Goal: Information Seeking & Learning: Learn about a topic

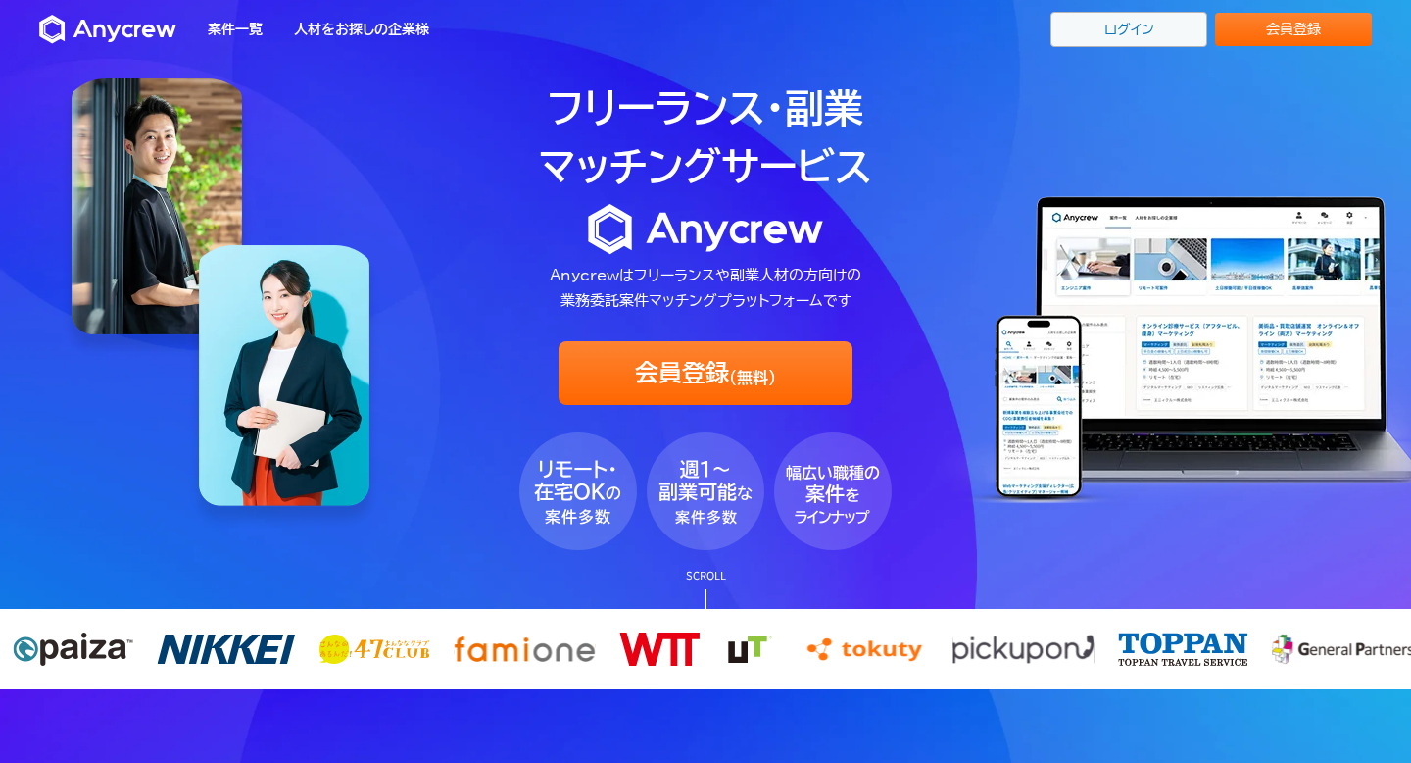
click at [1131, 16] on link "ログイン" at bounding box center [1129, 29] width 157 height 35
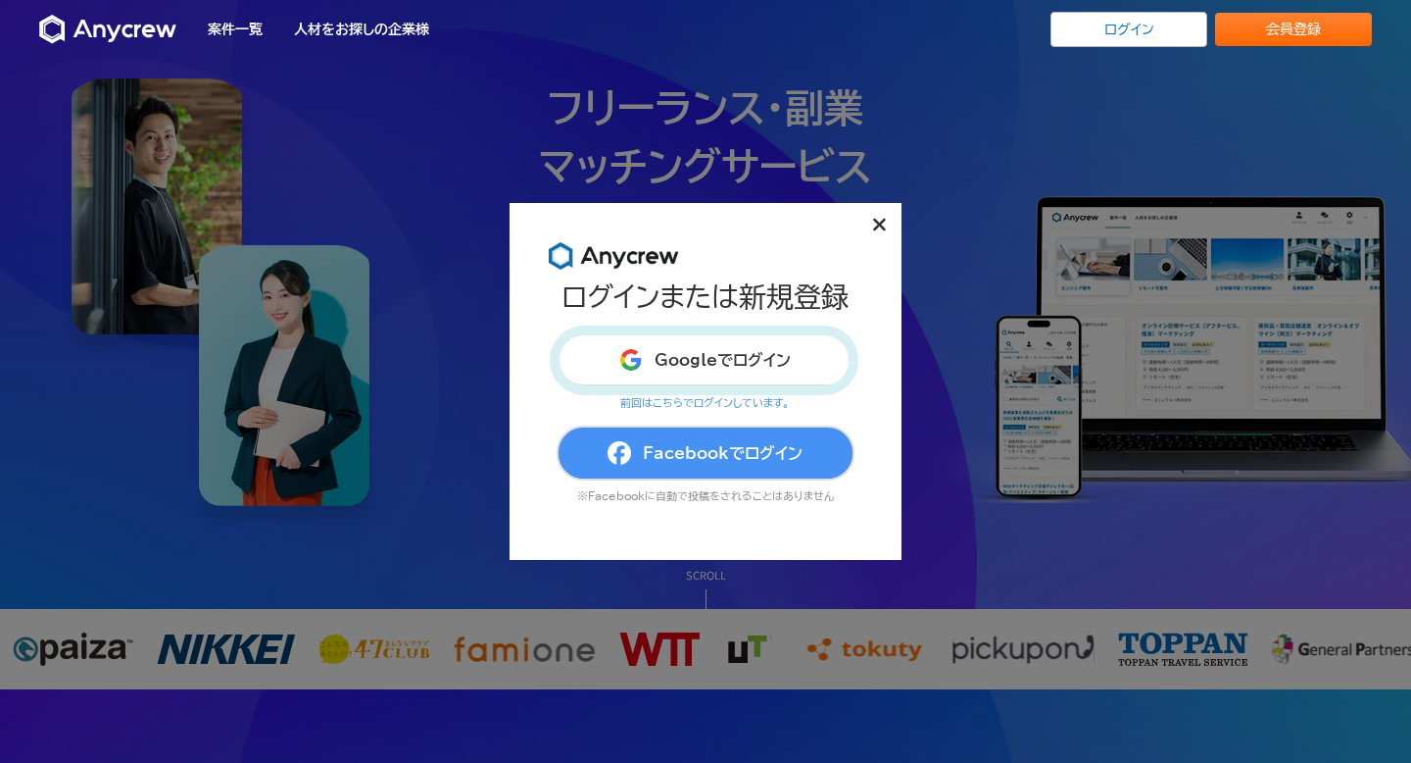
click at [711, 436] on button "Facebookでログイン" at bounding box center [706, 452] width 294 height 51
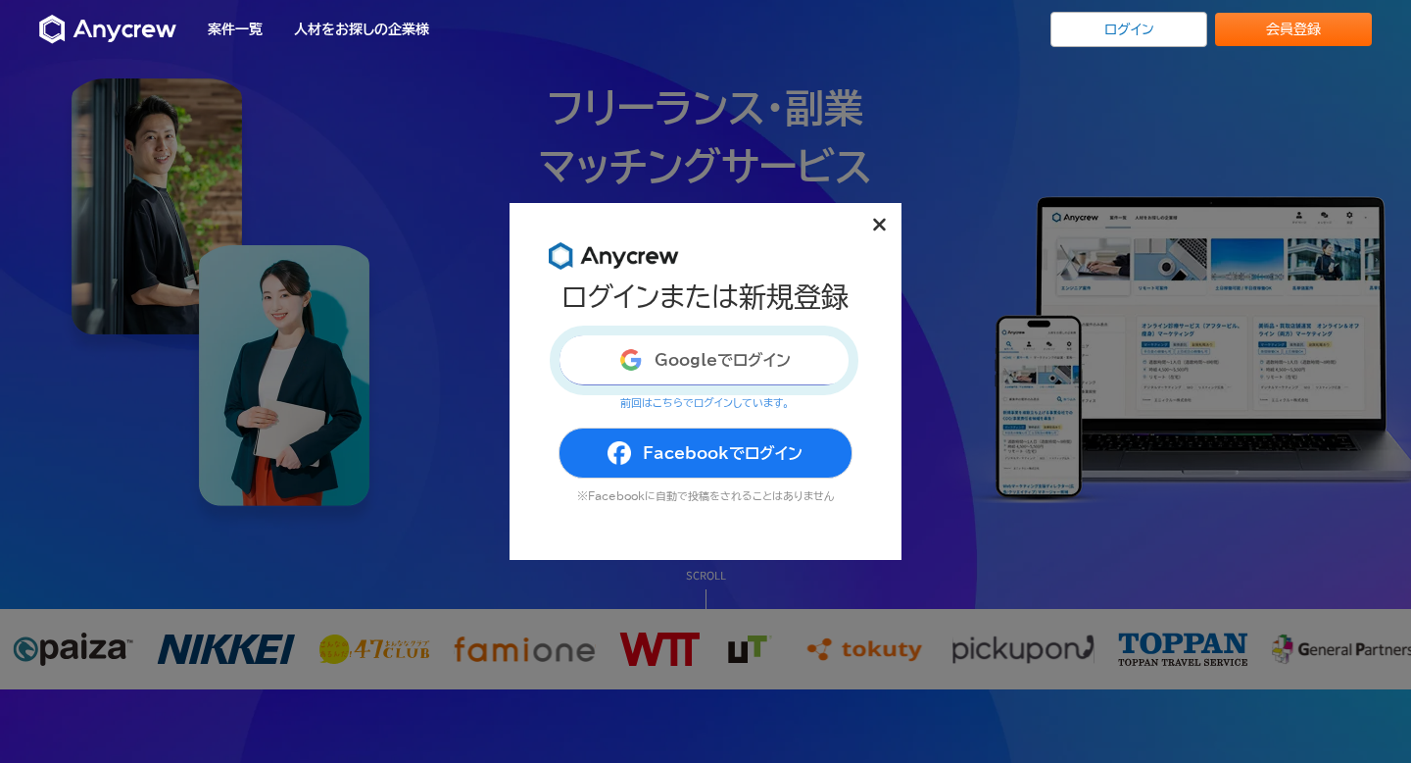
click at [715, 350] on button "Googleでログイン" at bounding box center [706, 359] width 294 height 51
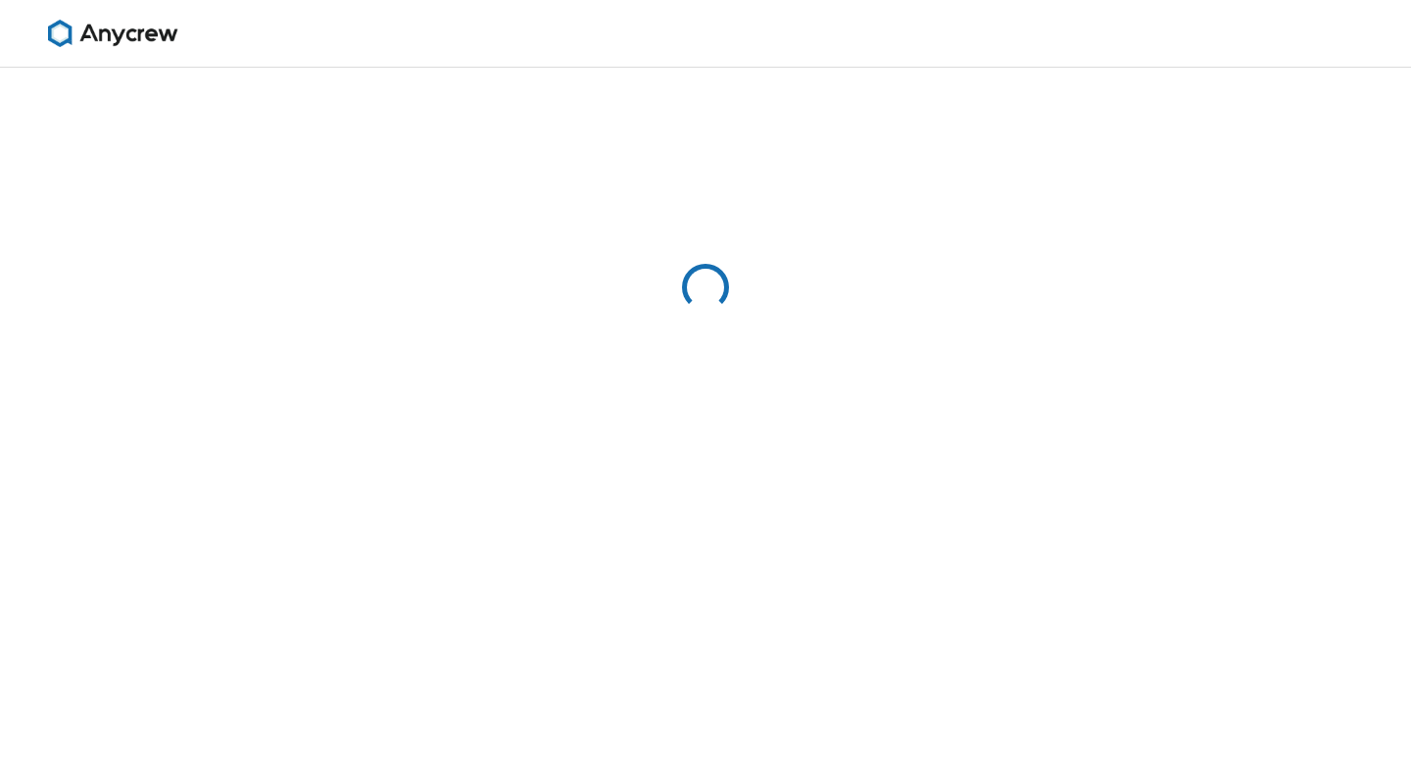
select select "13"
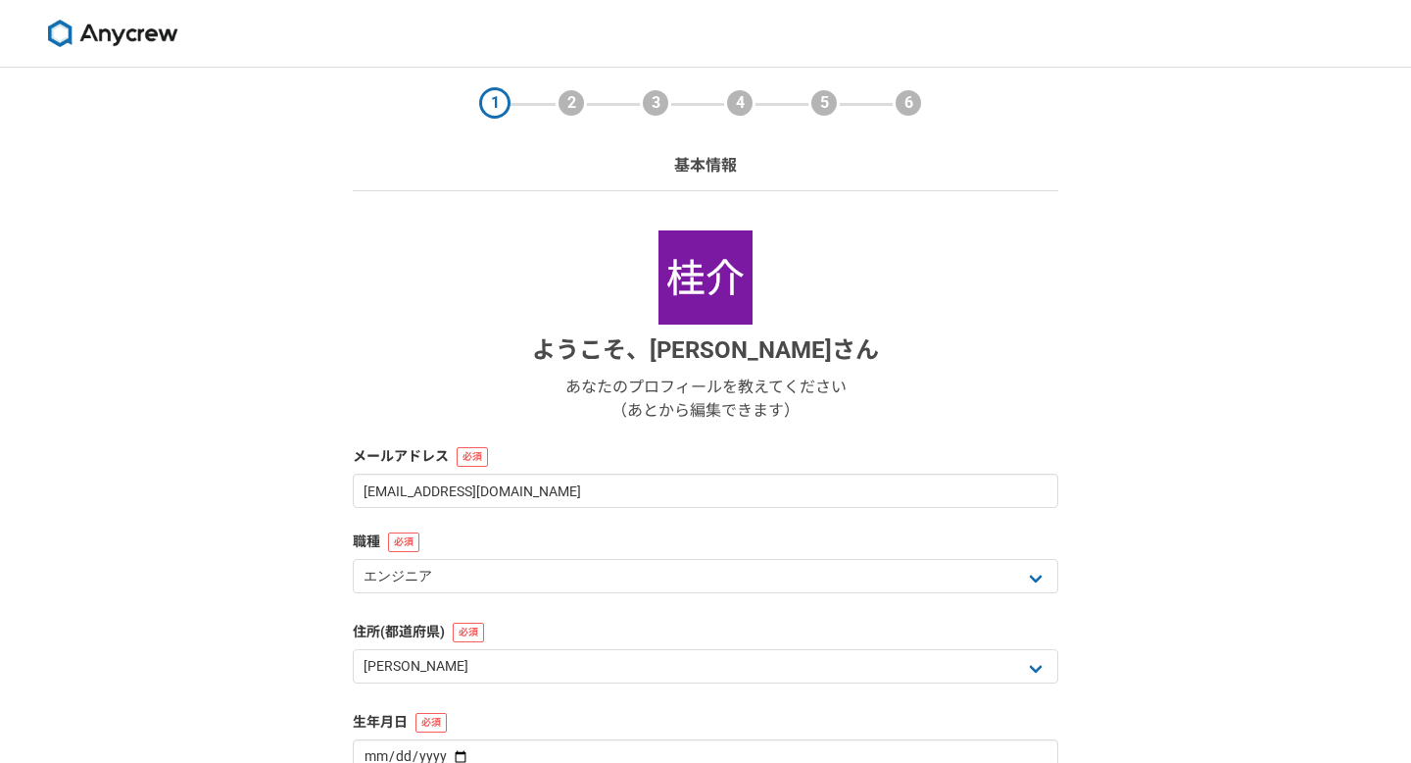
scroll to position [215, 0]
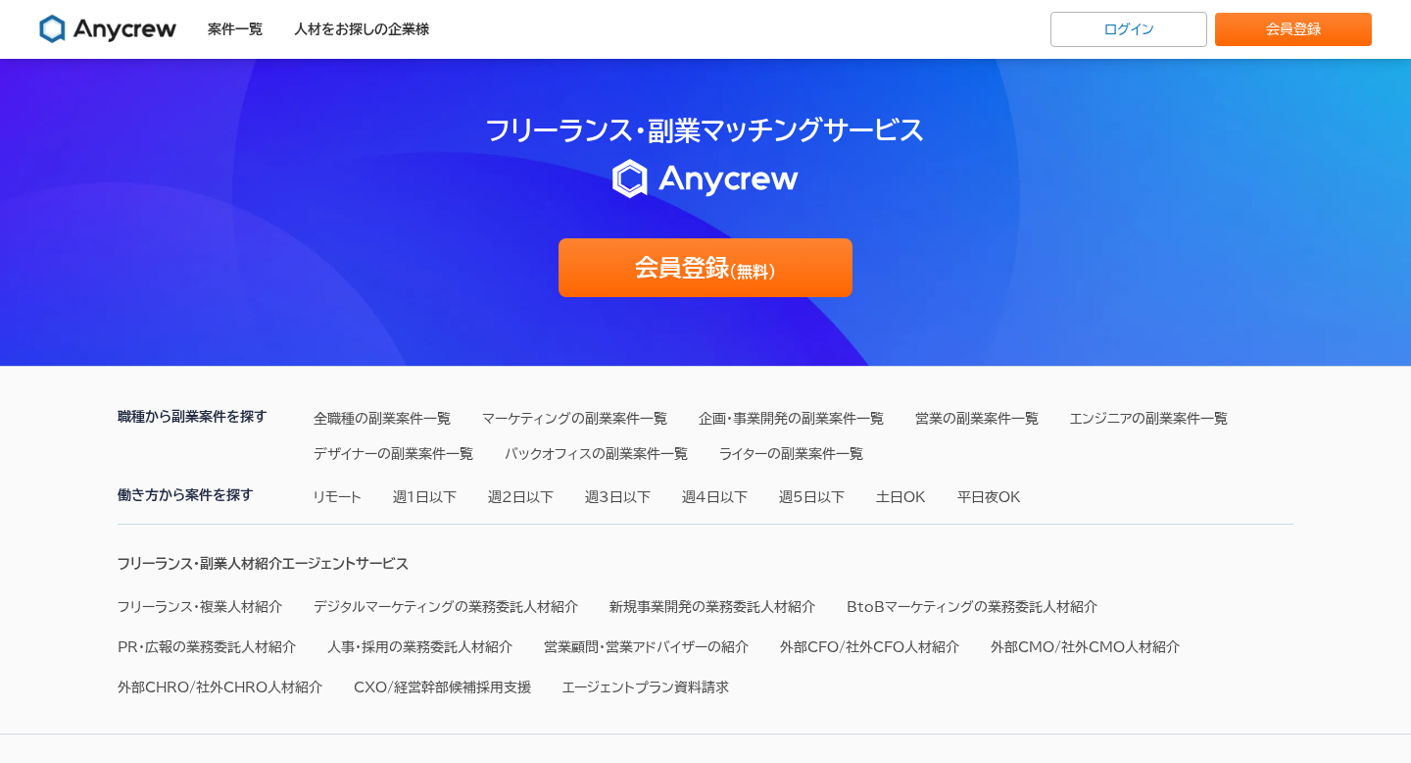
scroll to position [6330, 0]
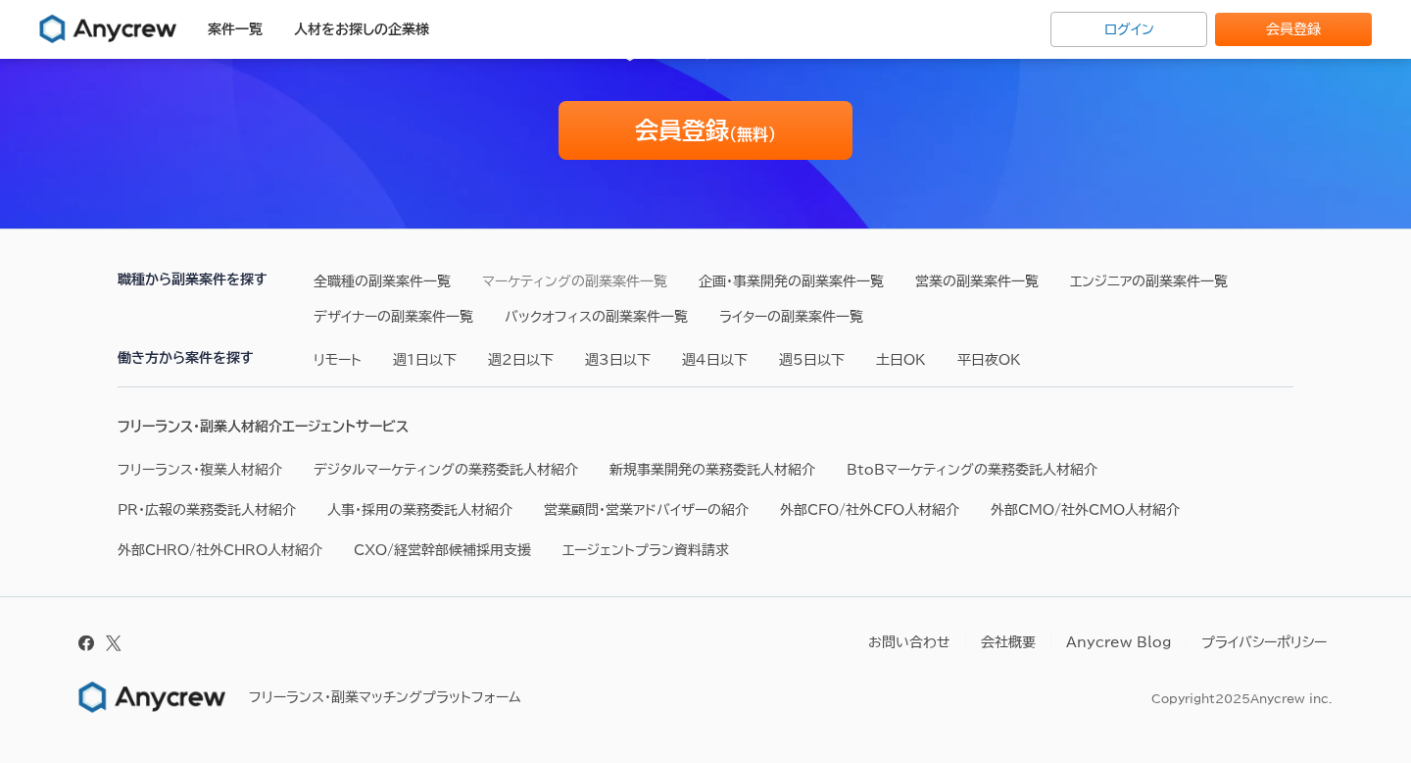
click at [617, 274] on link "マーケティングの副業案件一覧" at bounding box center [574, 281] width 185 height 14
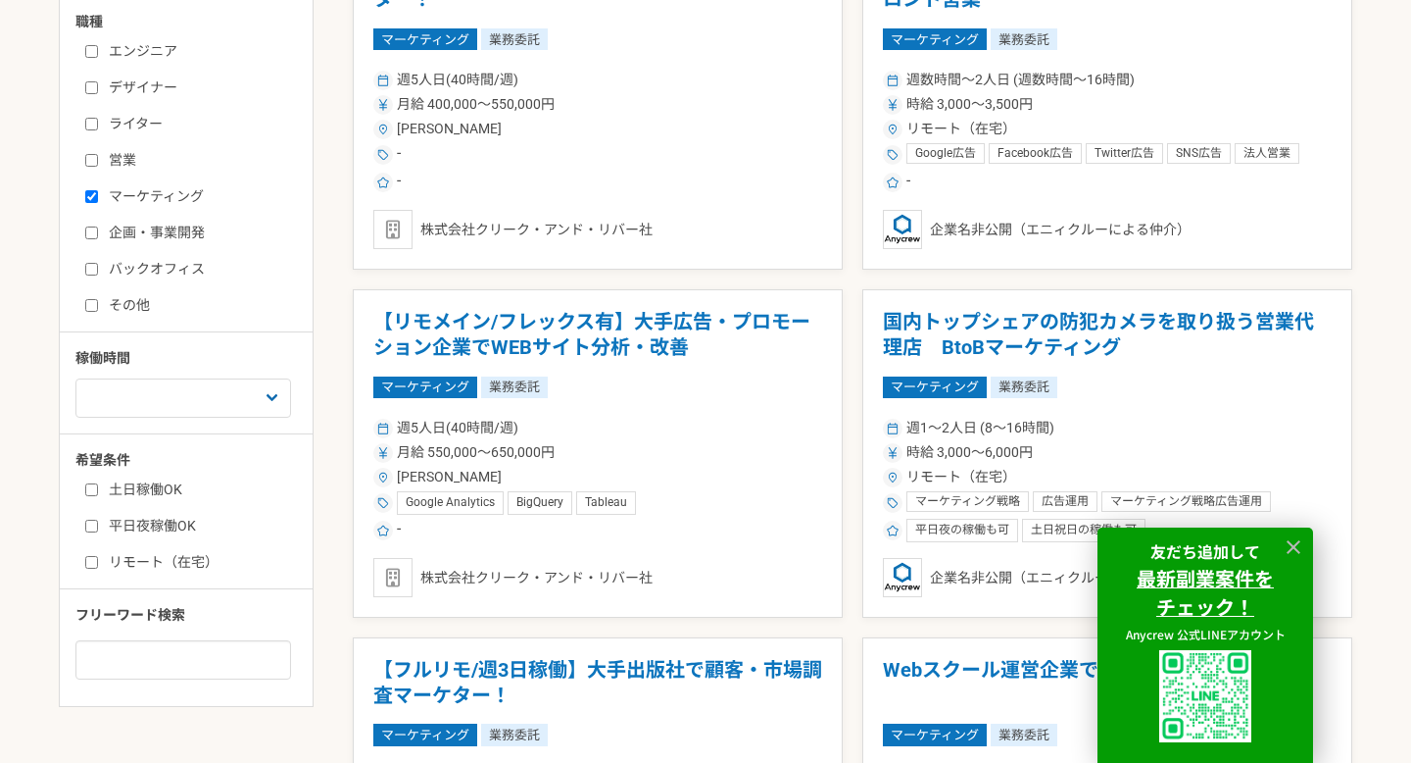
scroll to position [668, 0]
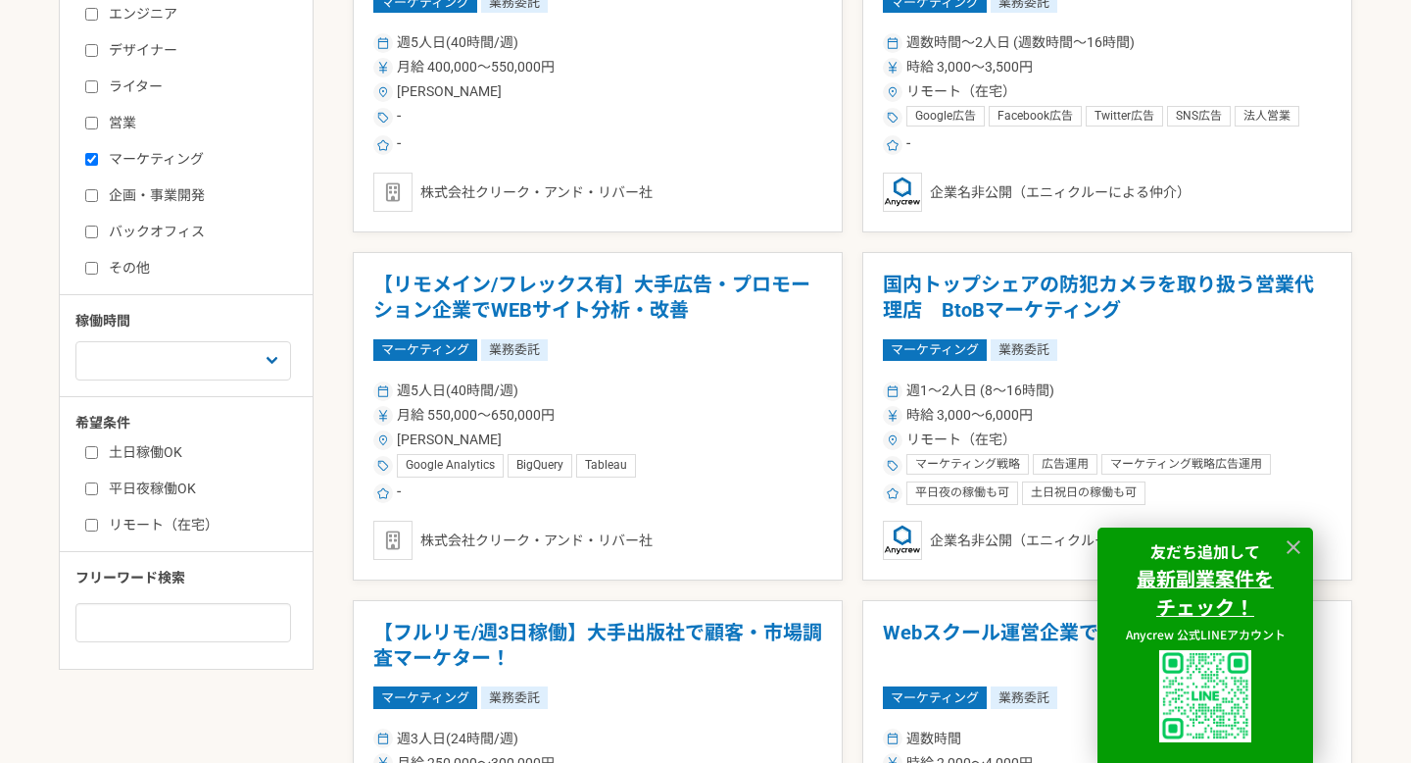
click at [165, 450] on label "土日稼働OK" at bounding box center [197, 452] width 225 height 21
click at [98, 450] on input "土日稼働OK" at bounding box center [91, 452] width 13 height 13
checkbox input "true"
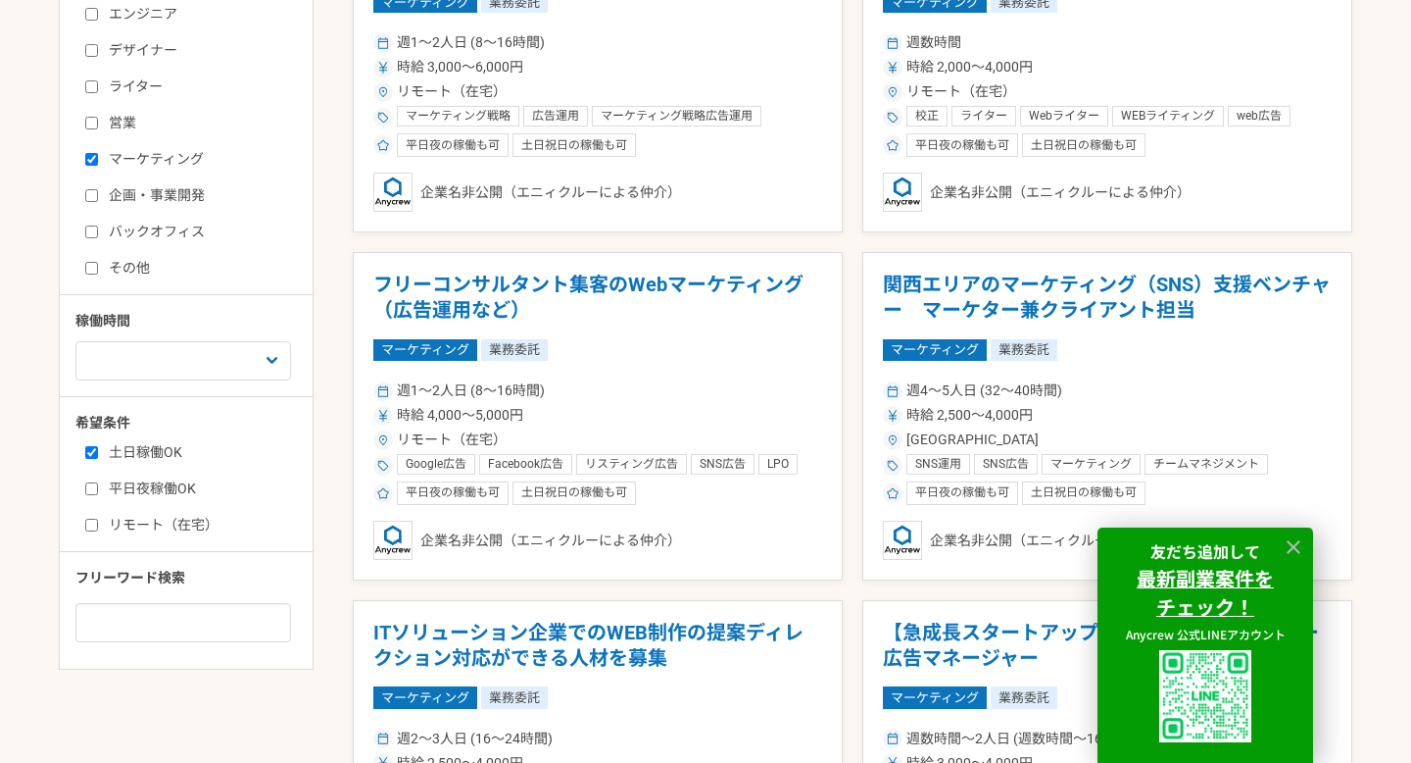
click at [178, 480] on label "平日夜稼働OK" at bounding box center [197, 488] width 225 height 21
click at [98, 482] on input "平日夜稼働OK" at bounding box center [91, 488] width 13 height 13
checkbox input "true"
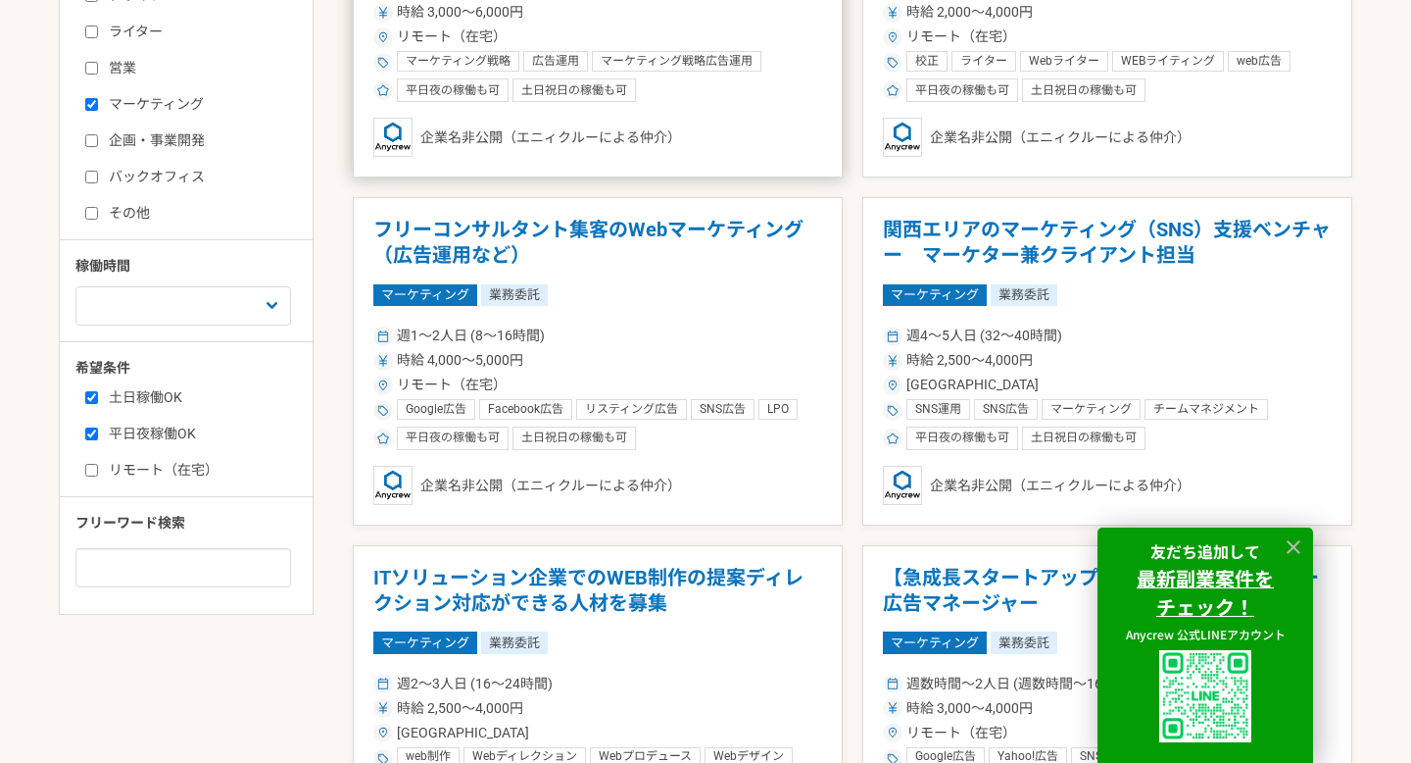
scroll to position [756, 0]
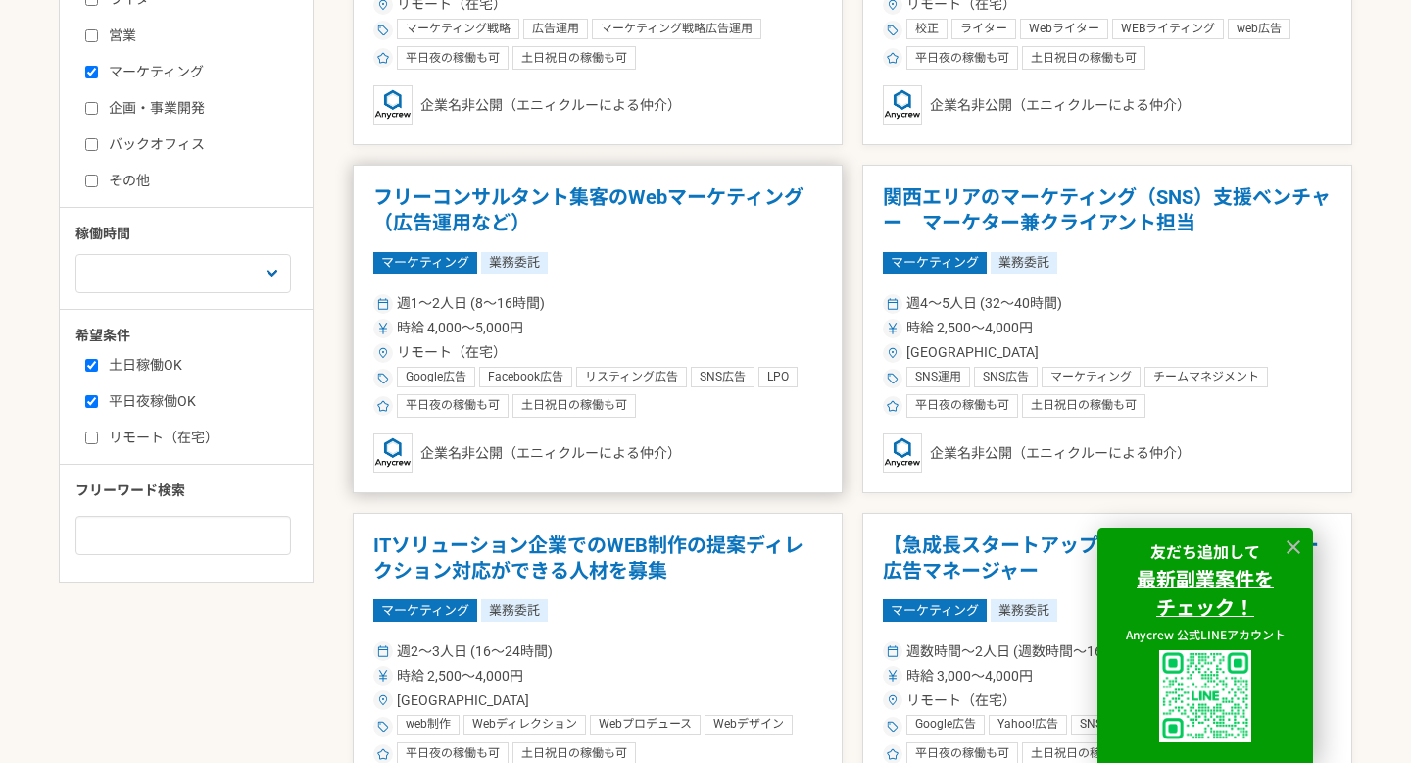
click at [687, 196] on h1 "フリーコンサルタント集客のWebマーケティング（広告運用など）" at bounding box center [597, 210] width 449 height 50
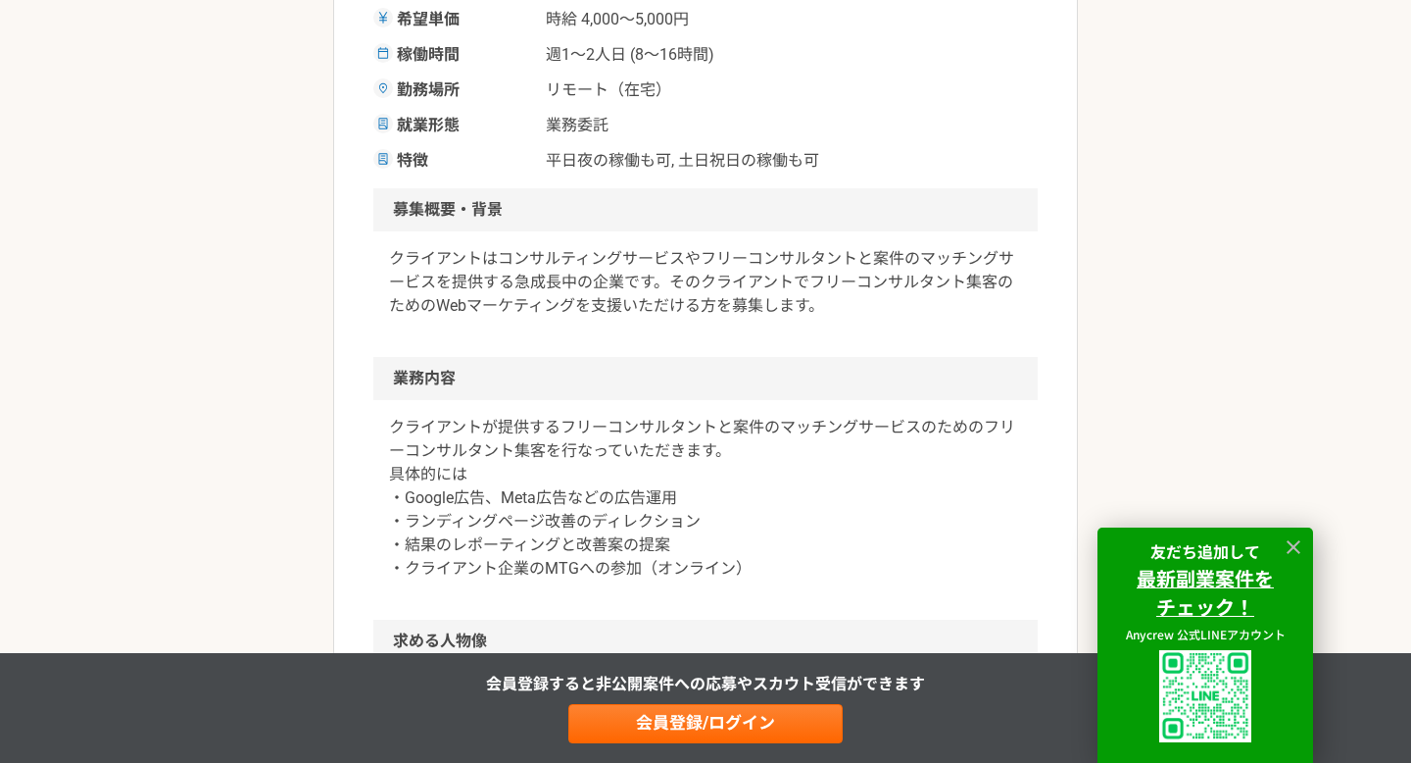
scroll to position [462, 0]
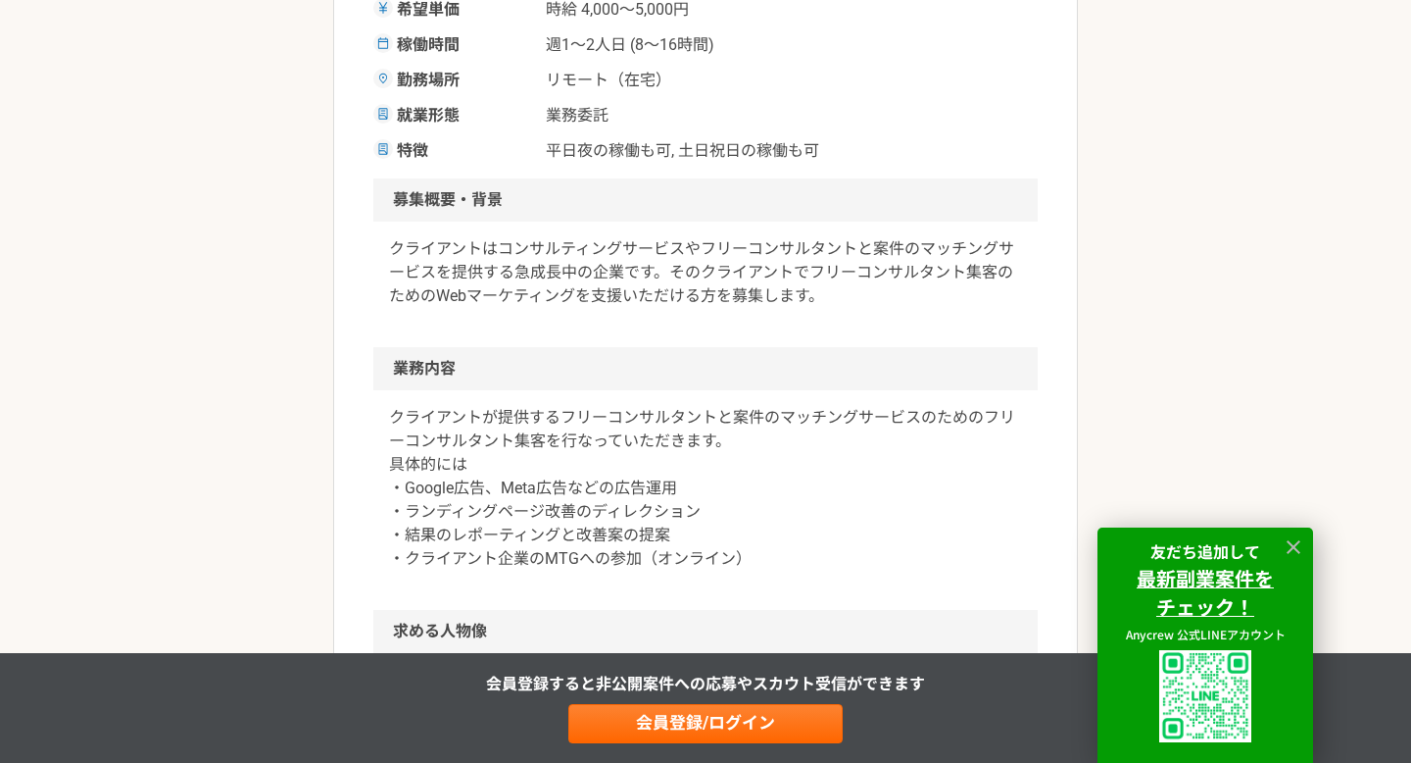
click at [781, 304] on p "クライアントはコンサルティングサービスやフリーコンサルタントと案件のマッチングサービスを提供する急成長中の企業です。そのクライアントでフリーコンサルタント集客…" at bounding box center [705, 272] width 633 height 71
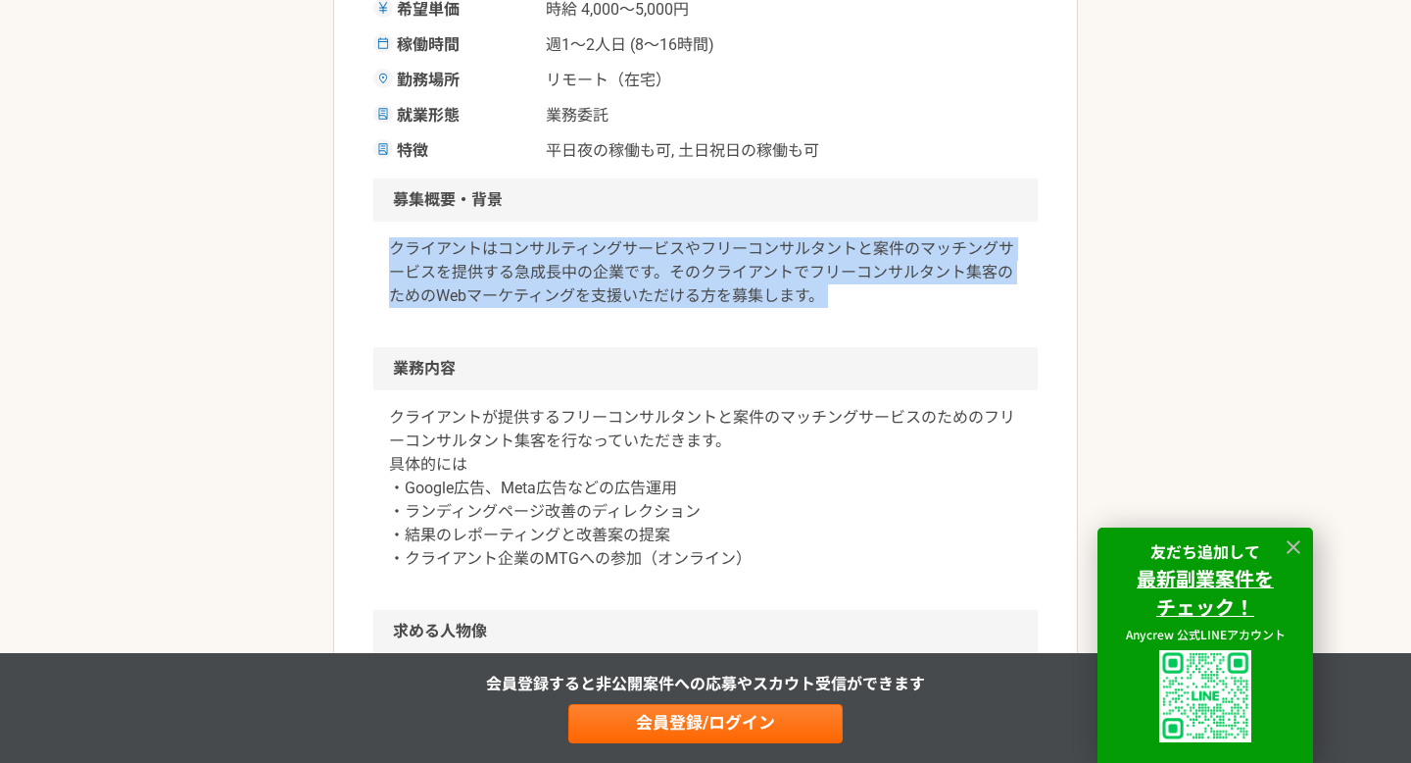
click at [778, 289] on p "クライアントはコンサルティングサービスやフリーコンサルタントと案件のマッチングサービスを提供する急成長中の企業です。そのクライアントでフリーコンサルタント集客…" at bounding box center [705, 272] width 633 height 71
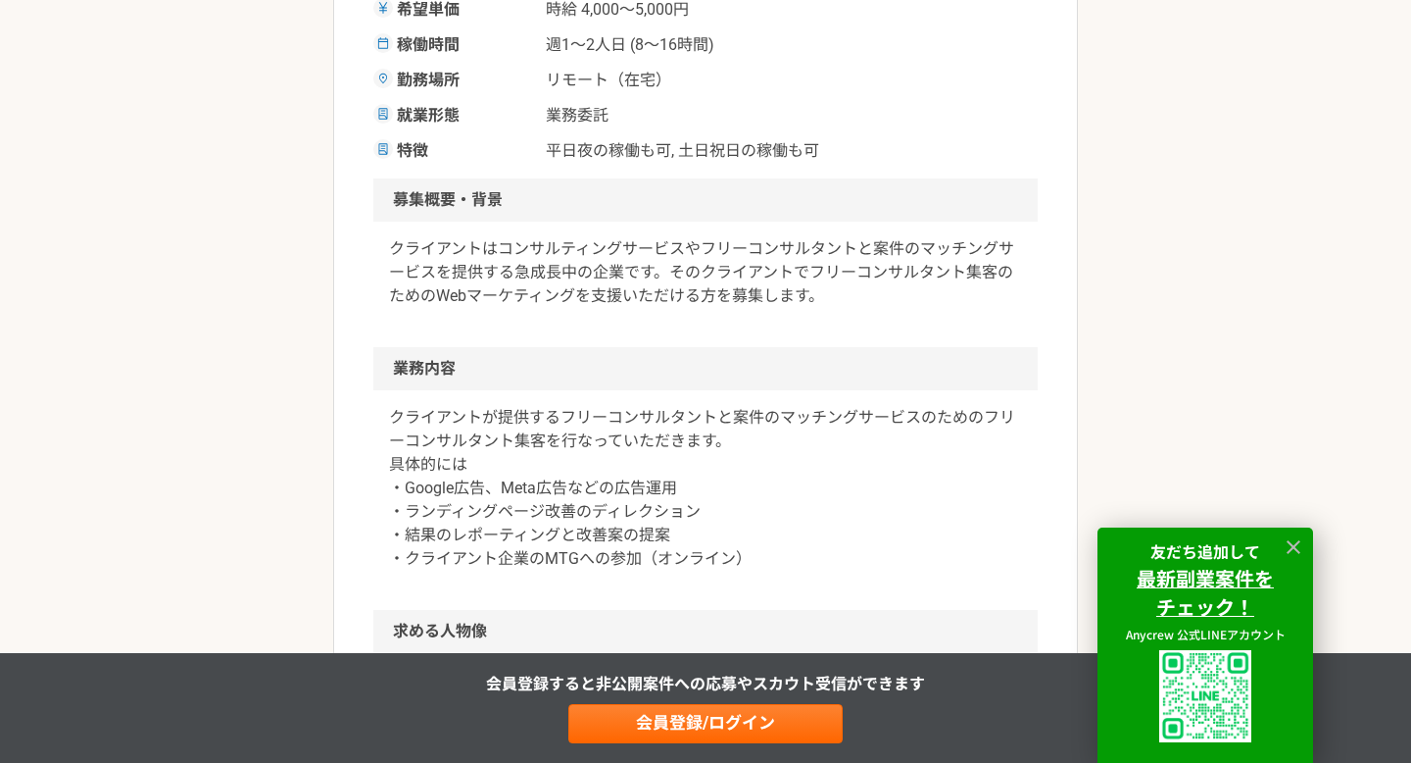
click at [778, 289] on p "クライアントはコンサルティングサービスやフリーコンサルタントと案件のマッチングサービスを提供する急成長中の企業です。そのクライアントでフリーコンサルタント集客…" at bounding box center [705, 272] width 633 height 71
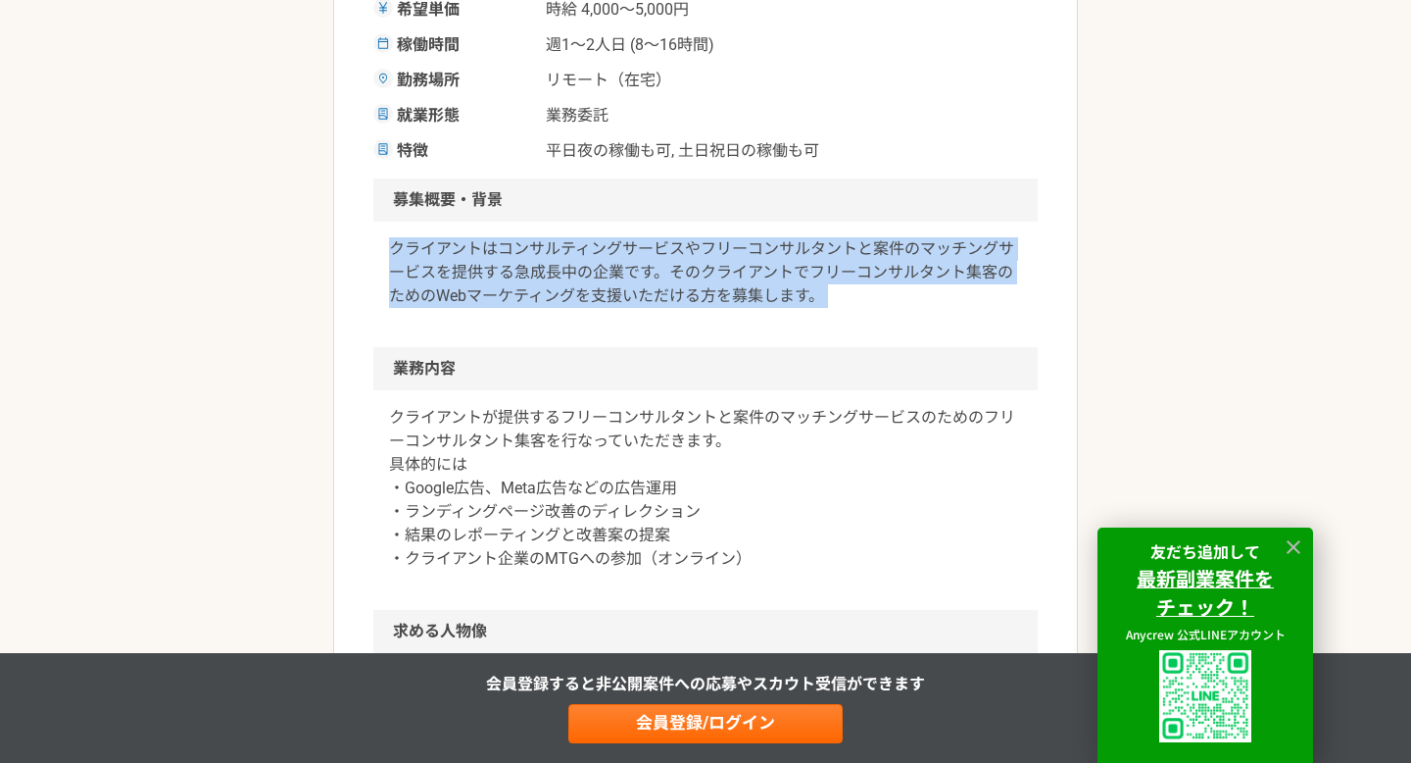
click at [810, 418] on p "クライアントが提供するフリーコンサルタントと案件のマッチングサービスのためのフリーコンサルタント集客を行なっていただきます。 具体的には ・Google広告、…" at bounding box center [705, 488] width 633 height 165
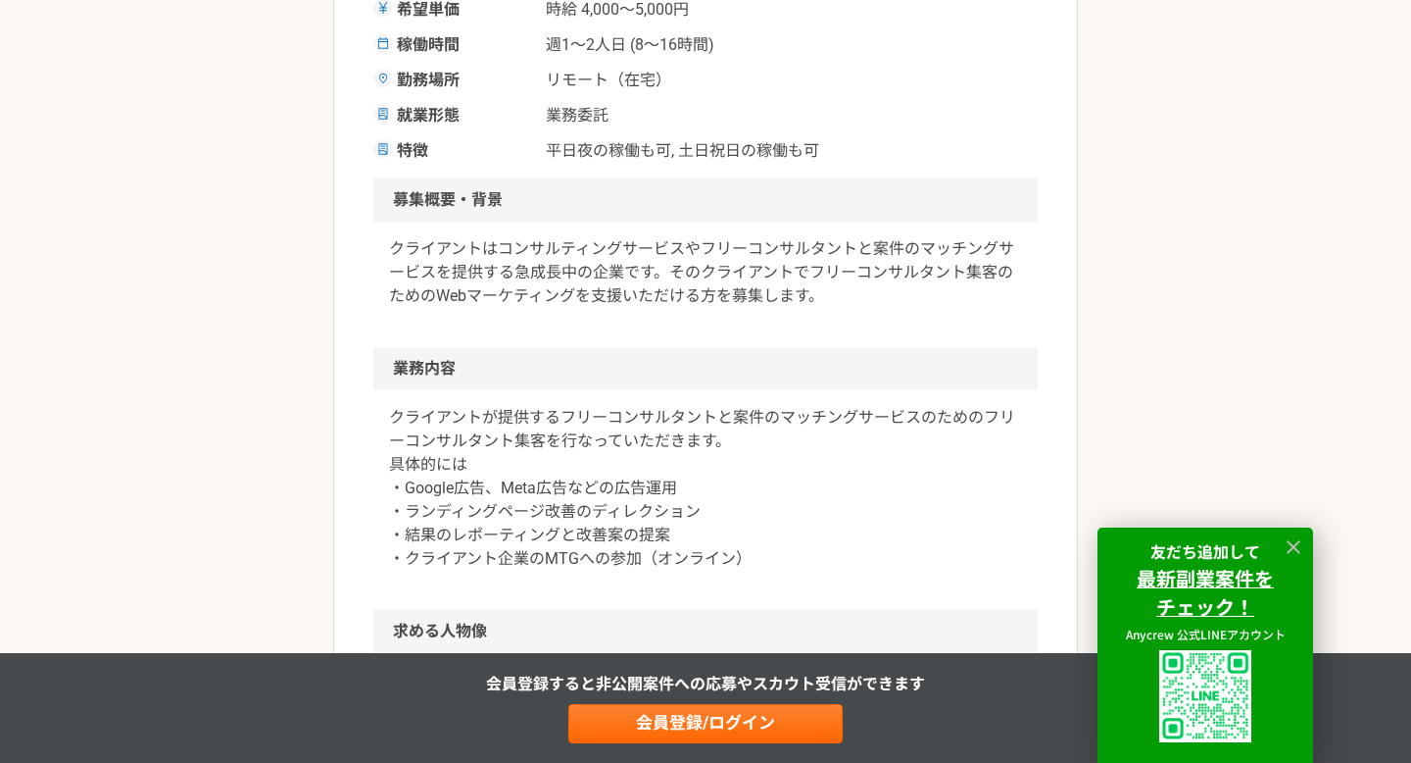
click at [810, 418] on p "クライアントが提供するフリーコンサルタントと案件のマッチングサービスのためのフリーコンサルタント集客を行なっていただきます。 具体的には ・Google広告、…" at bounding box center [705, 488] width 633 height 165
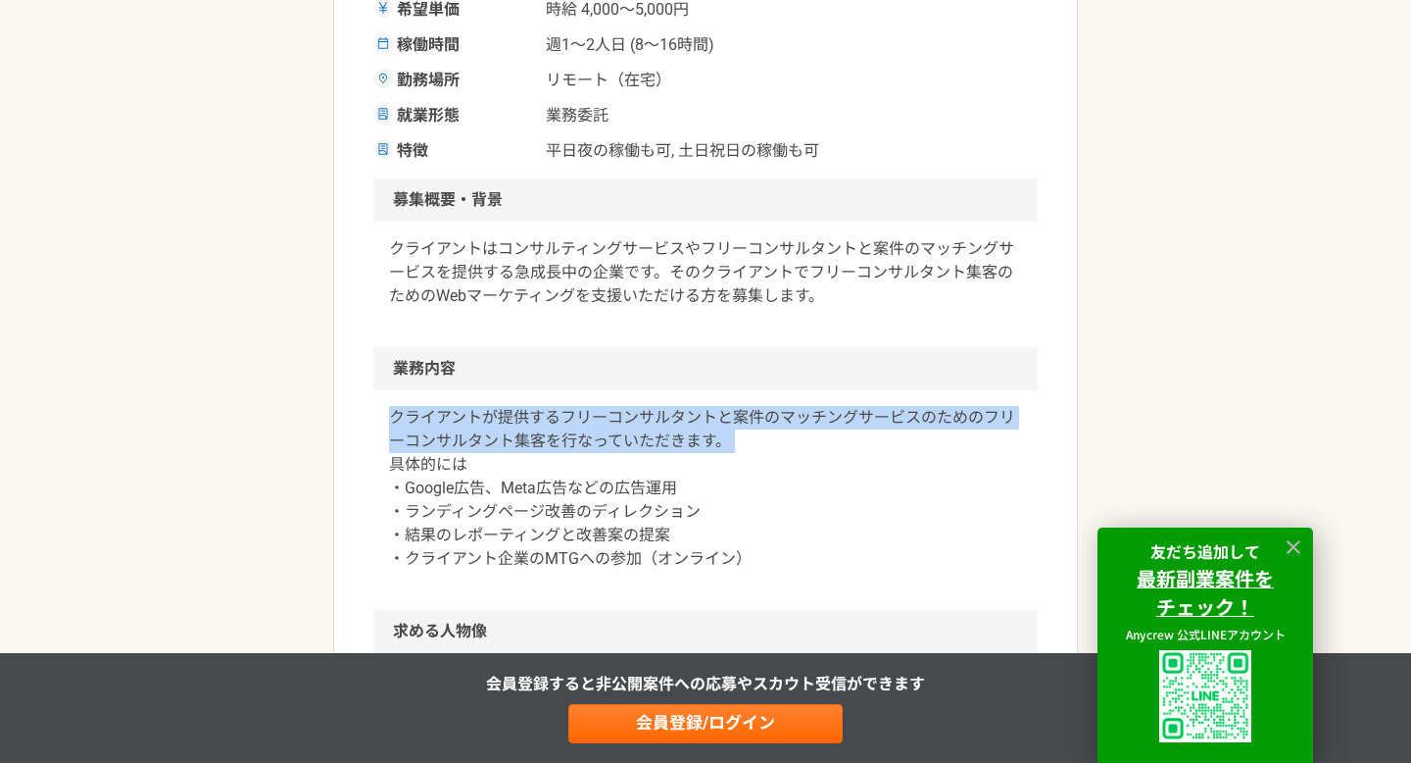
click at [814, 431] on p "クライアントが提供するフリーコンサルタントと案件のマッチングサービスのためのフリーコンサルタント集客を行なっていただきます。 具体的には ・Google広告、…" at bounding box center [705, 488] width 633 height 165
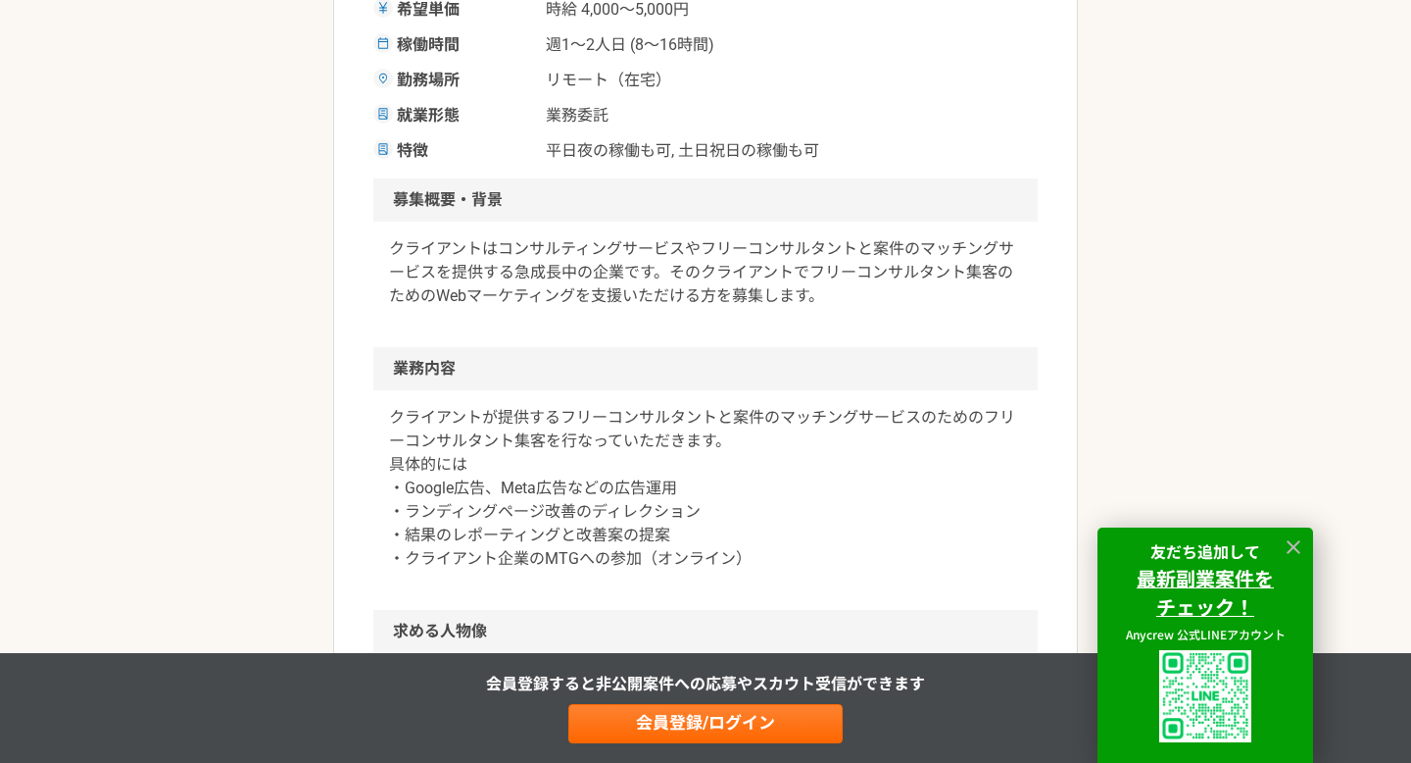
click at [814, 431] on p "クライアントが提供するフリーコンサルタントと案件のマッチングサービスのためのフリーコンサルタント集客を行なっていただきます。 具体的には ・Google広告、…" at bounding box center [705, 488] width 633 height 165
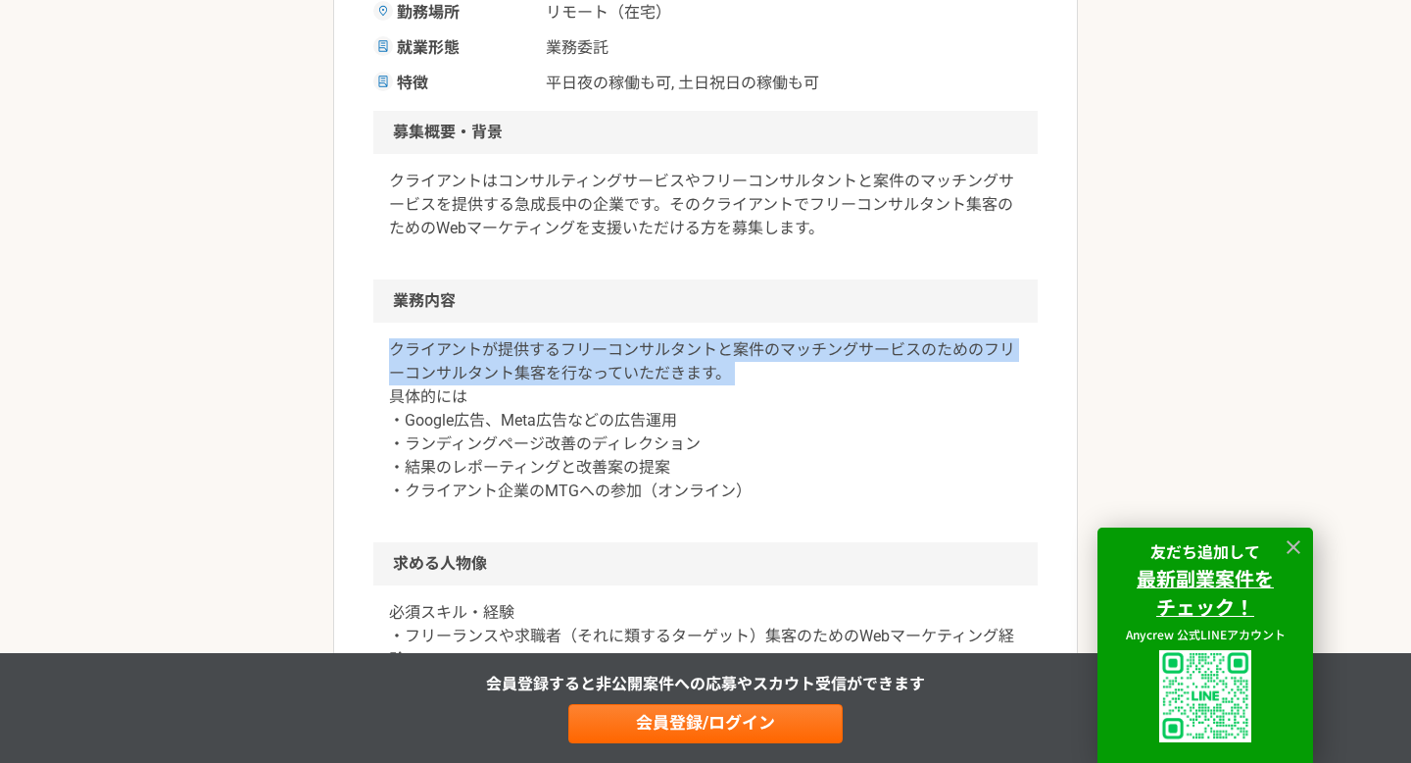
scroll to position [556, 0]
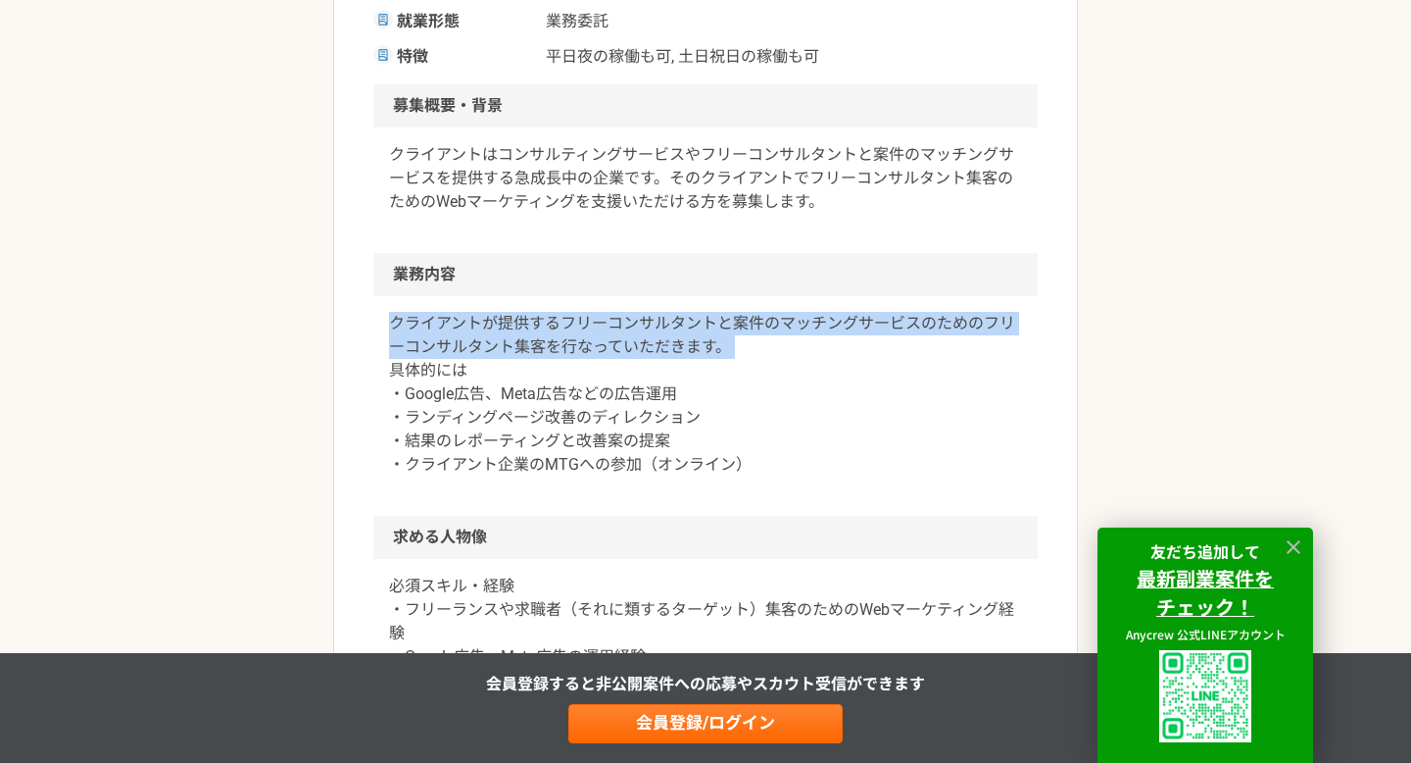
click at [757, 395] on p "クライアントが提供するフリーコンサルタントと案件のマッチングサービスのためのフリーコンサルタント集客を行なっていただきます。 具体的には ・Google広告、…" at bounding box center [705, 394] width 633 height 165
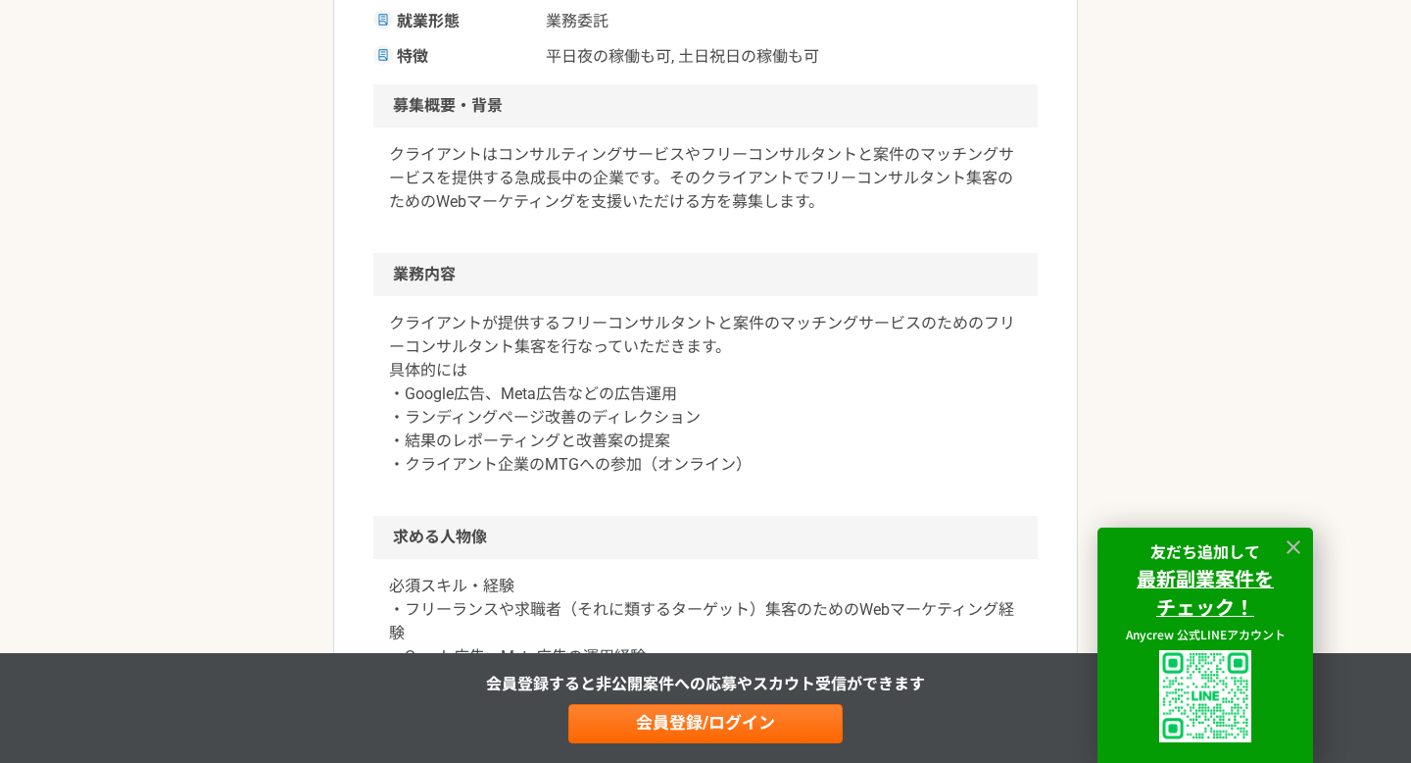
click at [757, 395] on p "クライアントが提供するフリーコンサルタントと案件のマッチングサービスのためのフリーコンサルタント集客を行なっていただきます。 具体的には ・Google広告、…" at bounding box center [705, 394] width 633 height 165
click at [733, 357] on p "クライアントが提供するフリーコンサルタントと案件のマッチングサービスのためのフリーコンサルタント集客を行なっていただきます。 具体的には ・Google広告、…" at bounding box center [705, 394] width 633 height 165
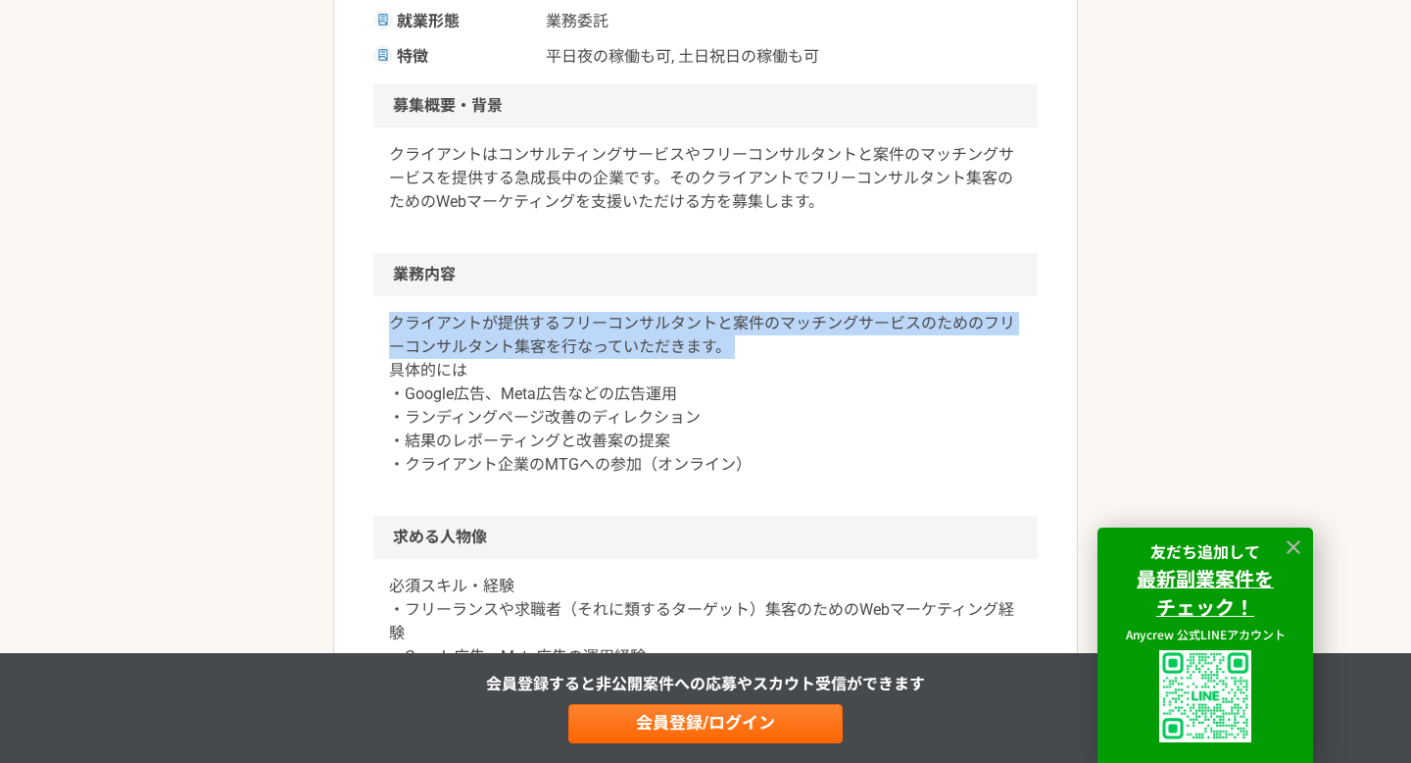
click at [739, 376] on p "クライアントが提供するフリーコンサルタントと案件のマッチングサービスのためのフリーコンサルタント集客を行なっていただきます。 具体的には ・Google広告、…" at bounding box center [705, 394] width 633 height 165
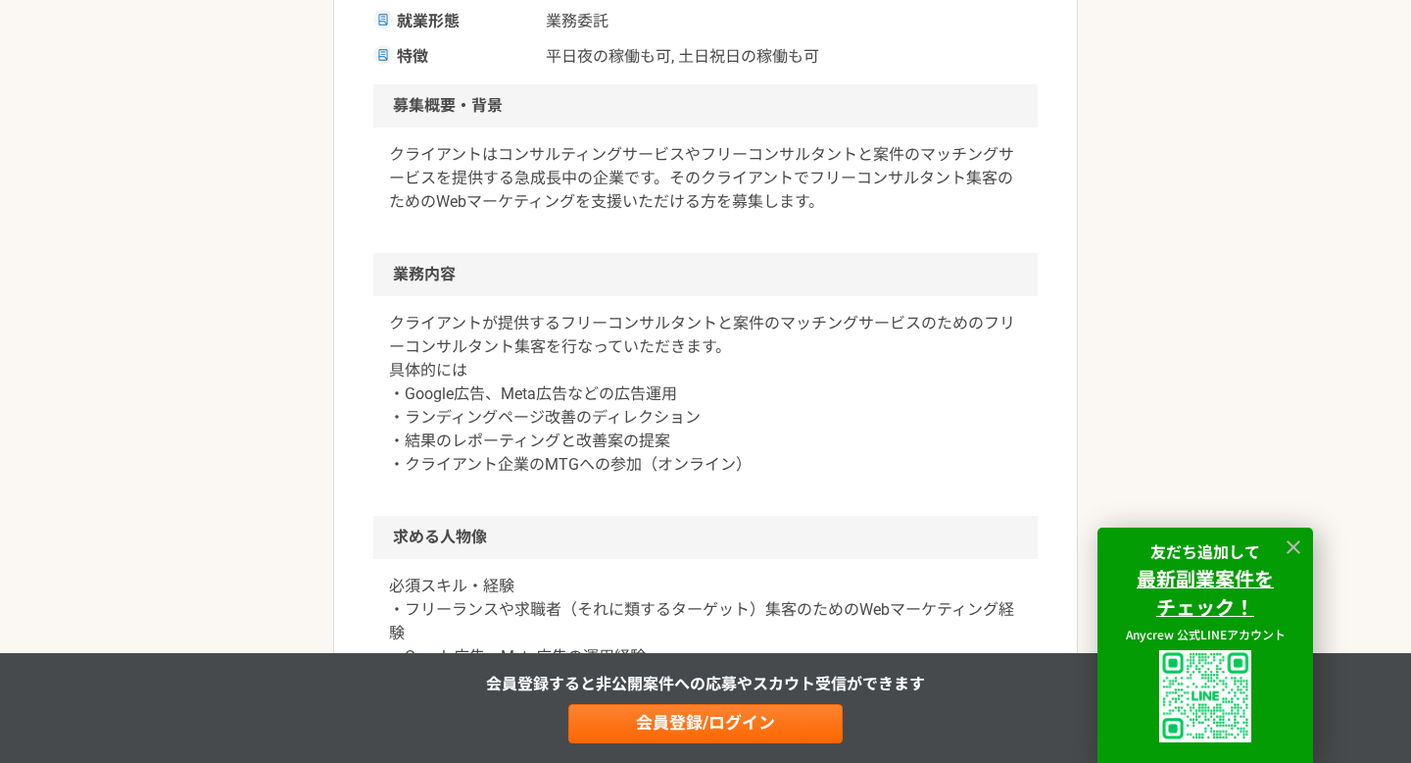
click at [739, 376] on p "クライアントが提供するフリーコンサルタントと案件のマッチングサービスのためのフリーコンサルタント集客を行なっていただきます。 具体的には ・Google広告、…" at bounding box center [705, 394] width 633 height 165
click at [744, 389] on p "クライアントが提供するフリーコンサルタントと案件のマッチングサービスのためのフリーコンサルタント集客を行なっていただきます。 具体的には ・Google広告、…" at bounding box center [705, 394] width 633 height 165
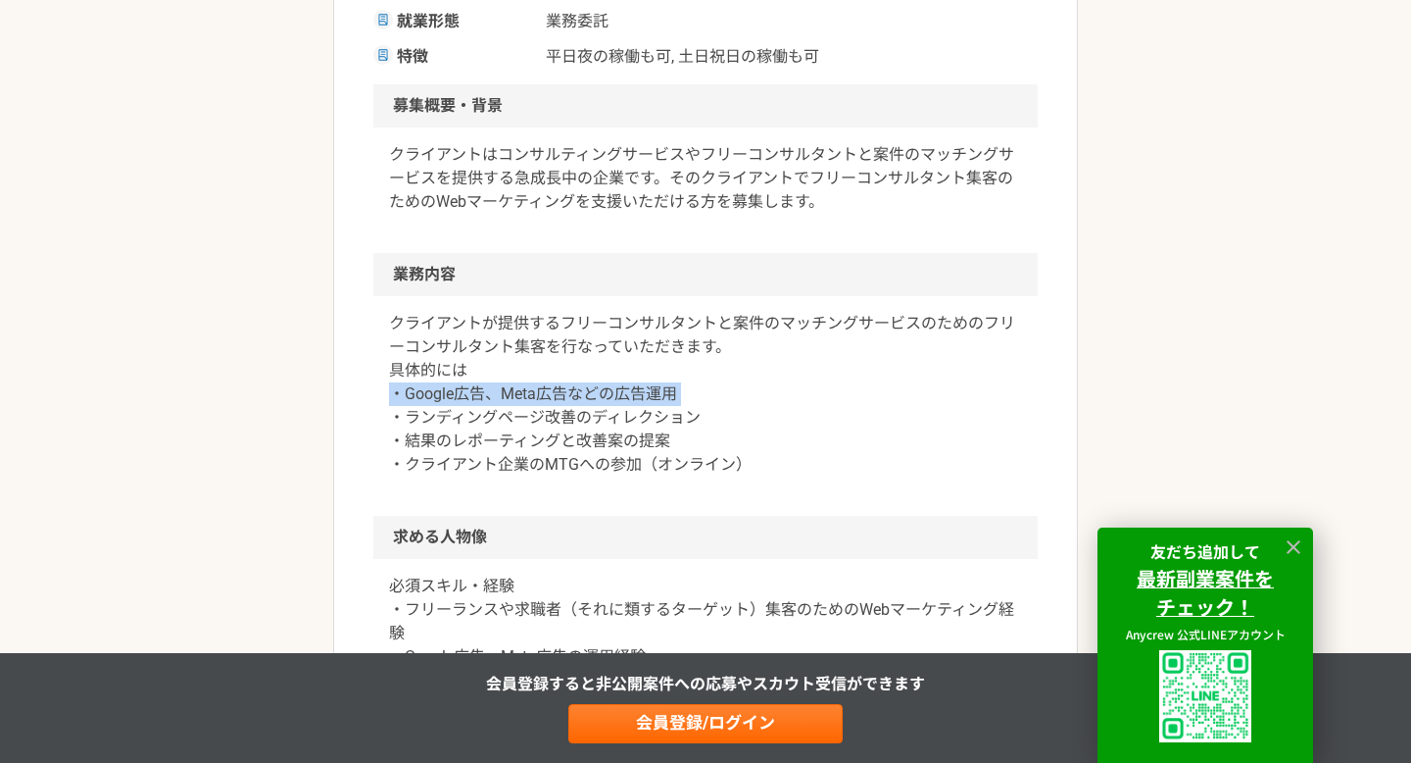
click at [749, 407] on p "クライアントが提供するフリーコンサルタントと案件のマッチングサービスのためのフリーコンサルタント集客を行なっていただきます。 具体的には ・Google広告、…" at bounding box center [705, 394] width 633 height 165
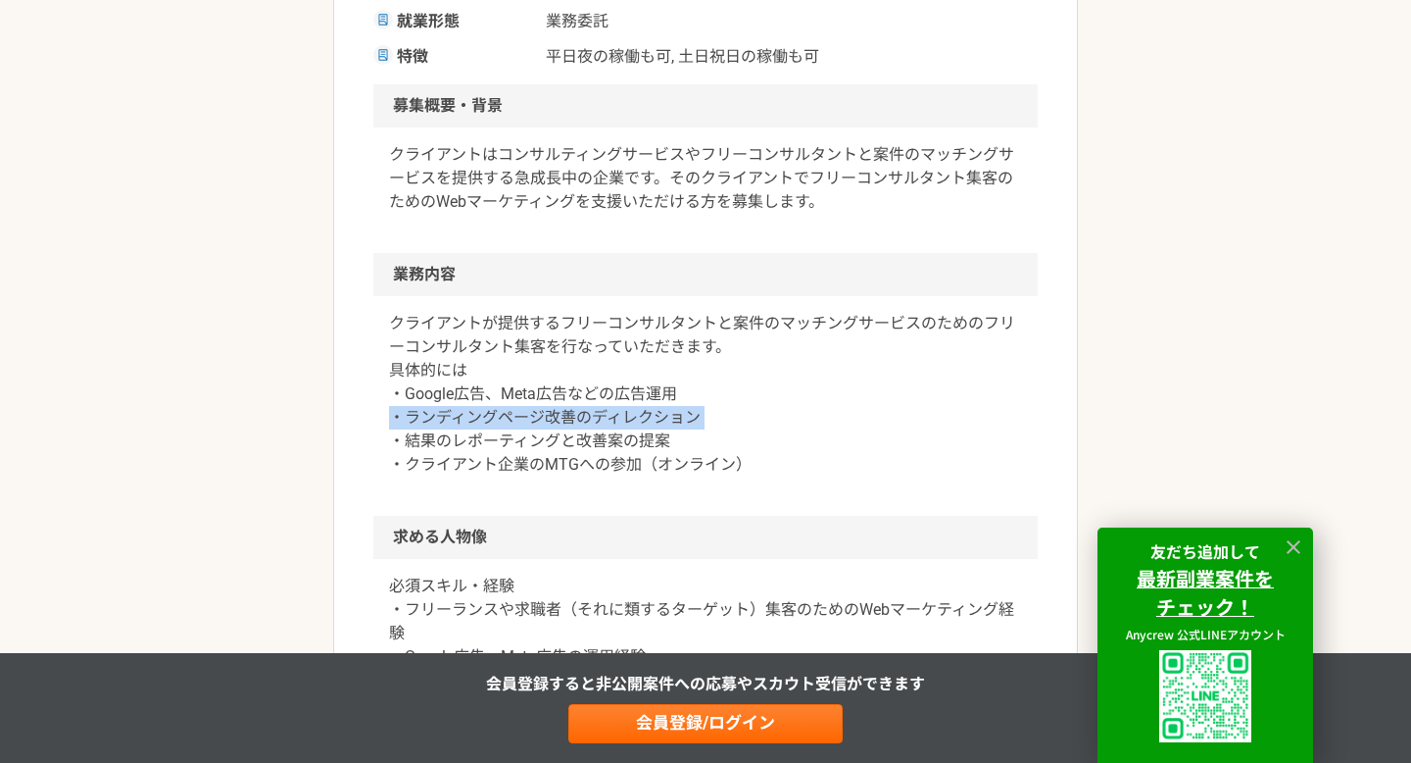
click at [761, 444] on p "クライアントが提供するフリーコンサルタントと案件のマッチングサービスのためのフリーコンサルタント集客を行なっていただきます。 具体的には ・Google広告、…" at bounding box center [705, 394] width 633 height 165
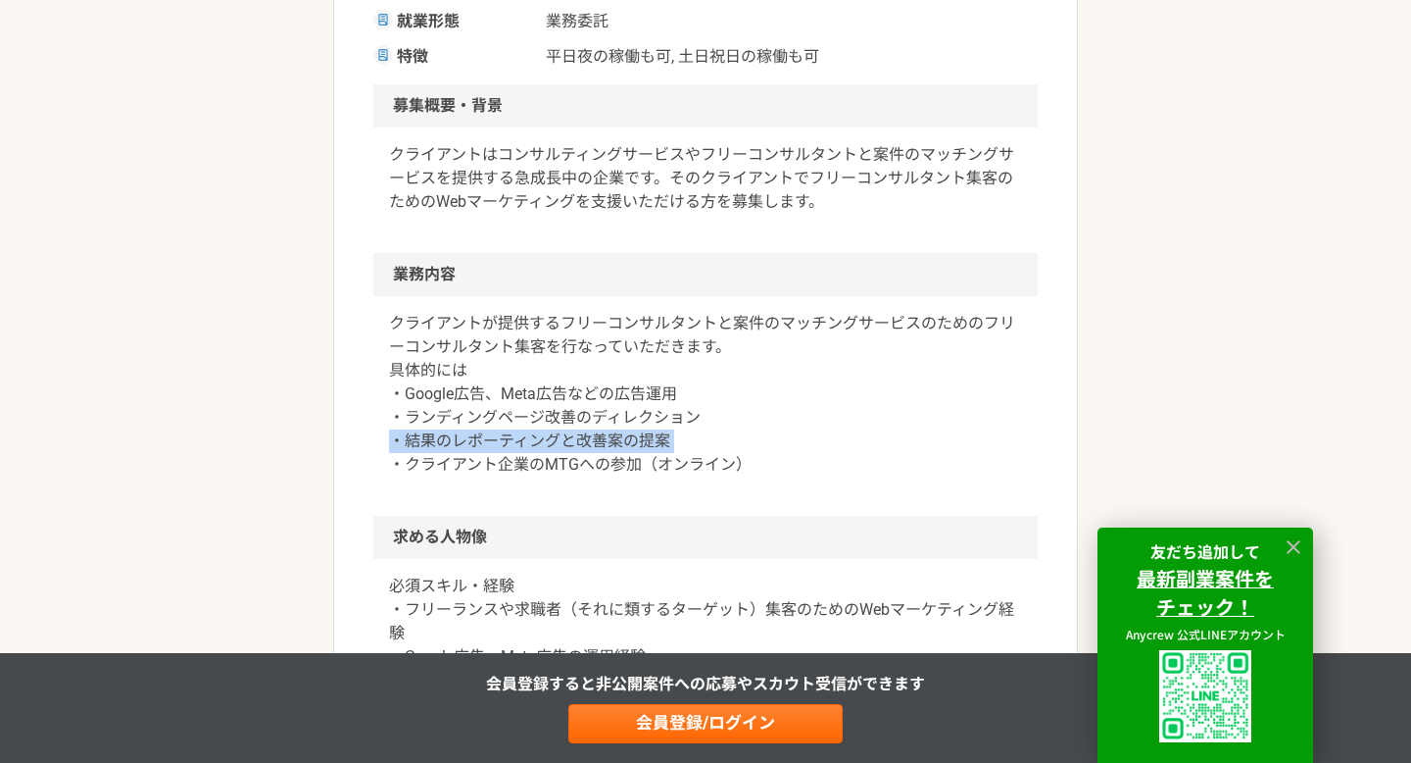
scroll to position [569, 0]
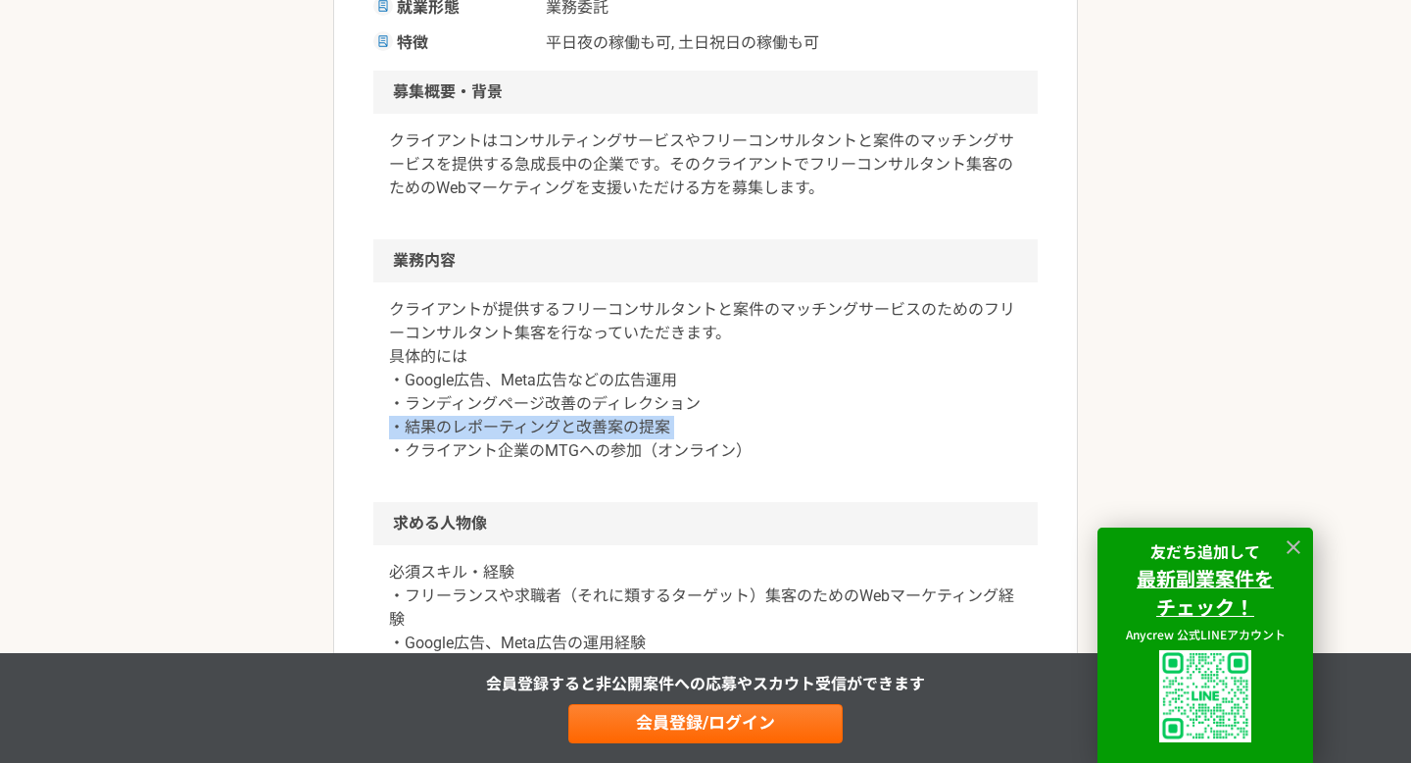
click at [758, 433] on p "クライアントが提供するフリーコンサルタントと案件のマッチングサービスのためのフリーコンサルタント集客を行なっていただきます。 具体的には ・Google広告、…" at bounding box center [705, 380] width 633 height 165
click at [762, 443] on p "クライアントが提供するフリーコンサルタントと案件のマッチングサービスのためのフリーコンサルタント集客を行なっていただきます。 具体的には ・Google広告、…" at bounding box center [705, 380] width 633 height 165
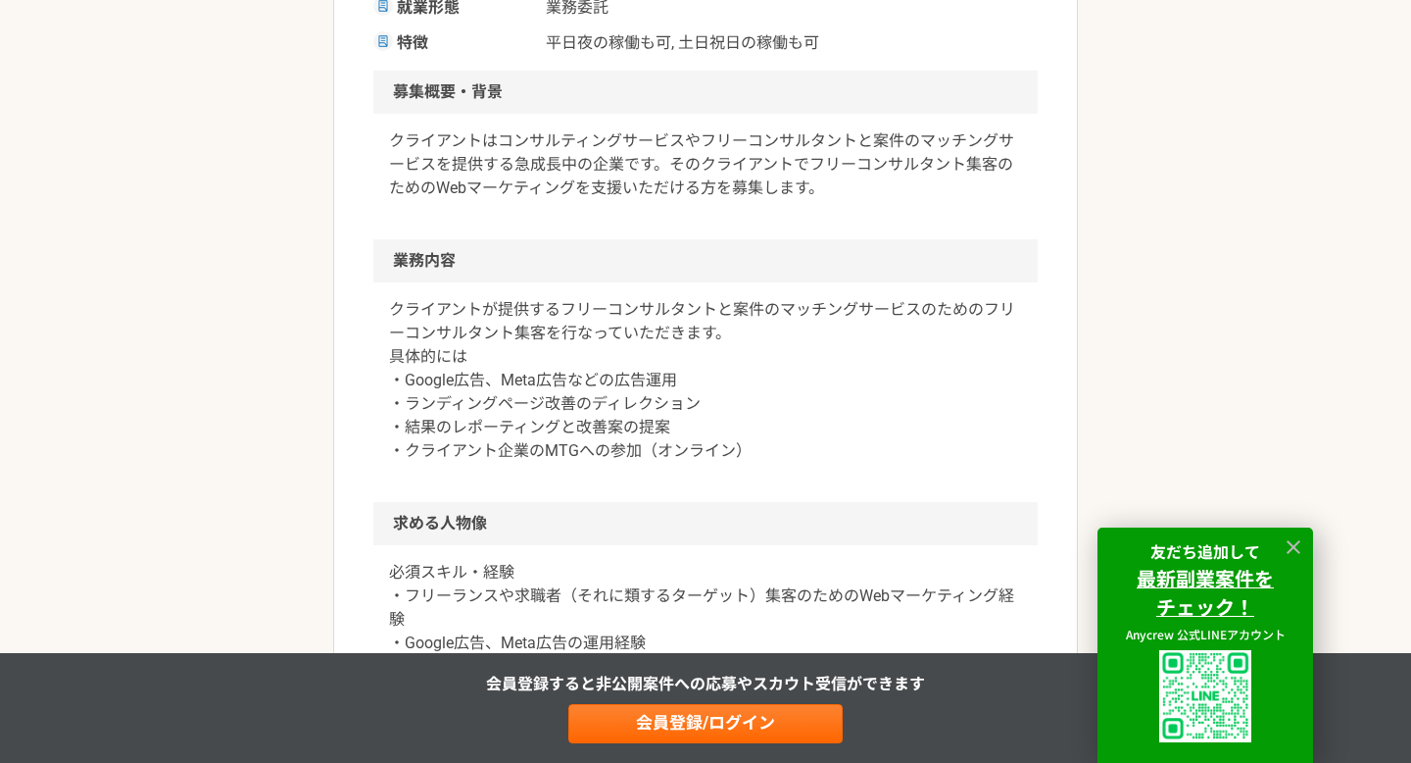
click at [762, 443] on p "クライアントが提供するフリーコンサルタントと案件のマッチングサービスのためのフリーコンサルタント集客を行なっていただきます。 具体的には ・Google広告、…" at bounding box center [705, 380] width 633 height 165
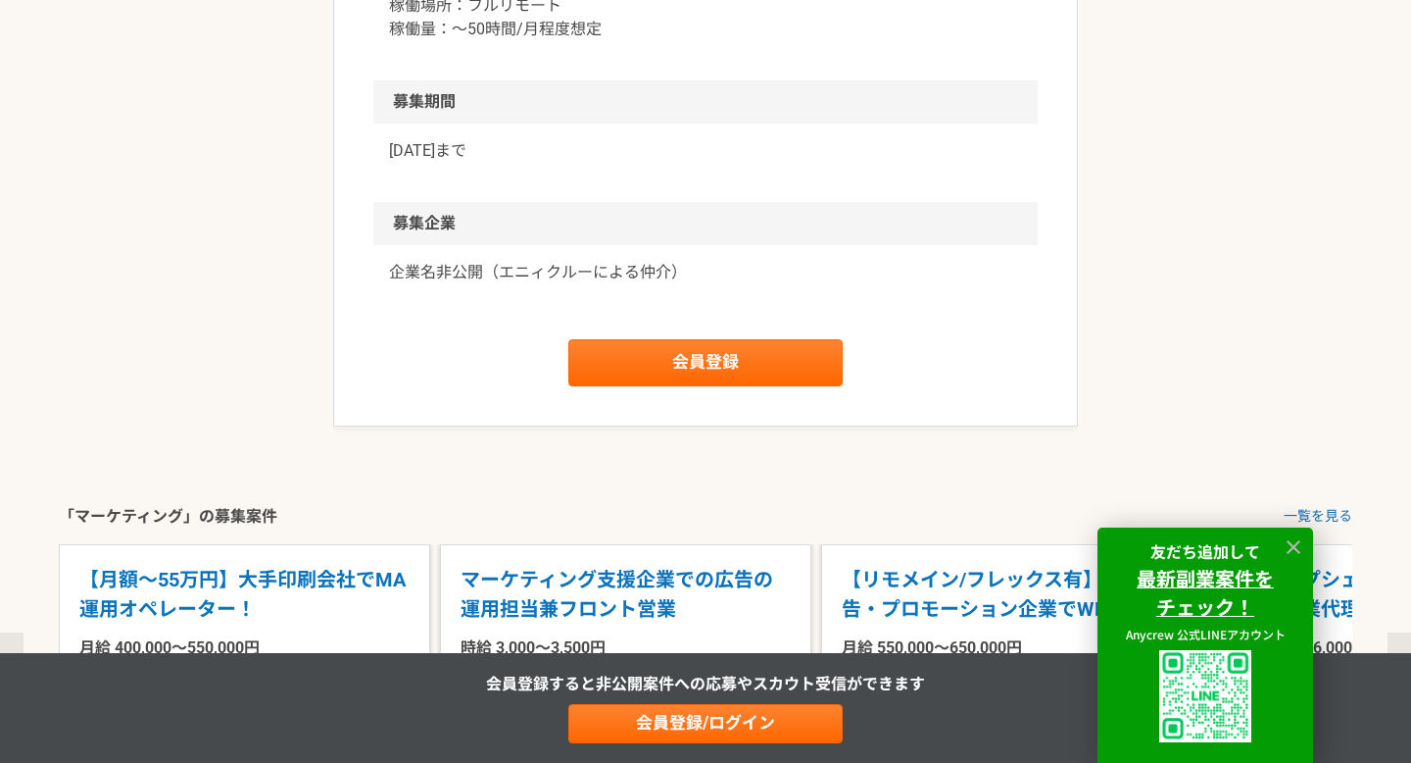
scroll to position [1504, 0]
